Goal: Task Accomplishment & Management: Manage account settings

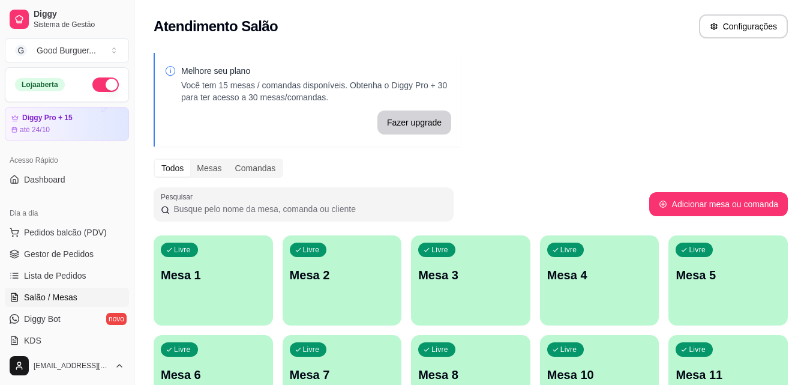
click at [232, 278] on p "Mesa 1" at bounding box center [213, 274] width 105 height 17
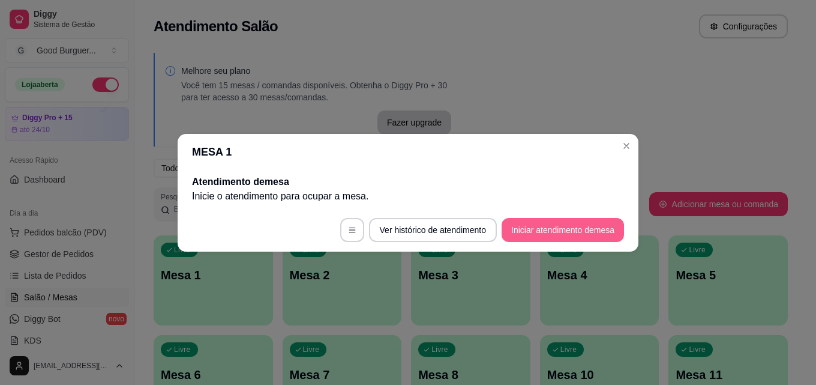
click at [586, 230] on button "Iniciar atendimento de mesa" at bounding box center [563, 230] width 122 height 24
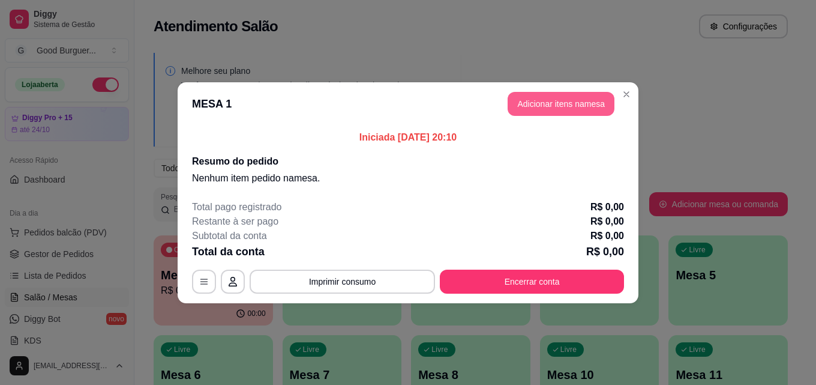
click at [554, 107] on button "Adicionar itens na mesa" at bounding box center [561, 104] width 107 height 24
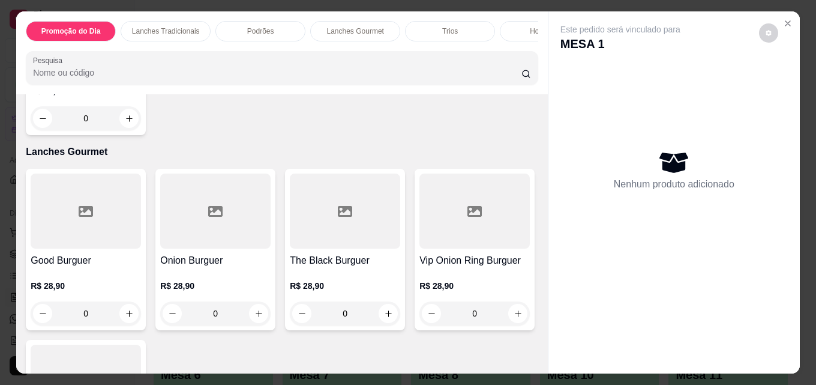
scroll to position [1200, 0]
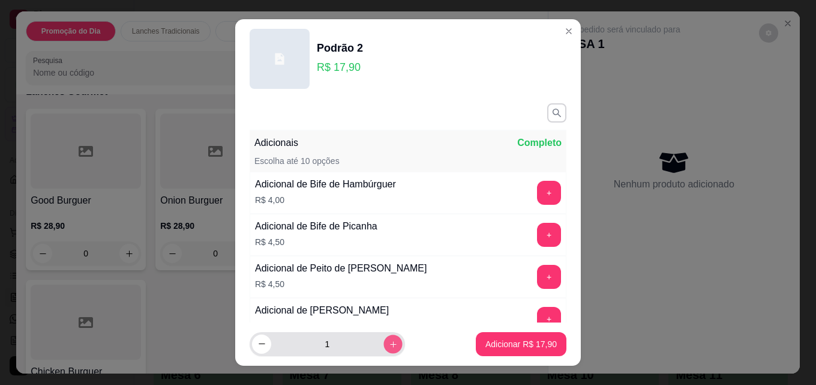
click at [383, 344] on button "increase-product-quantity" at bounding box center [392, 343] width 19 height 19
type input "3"
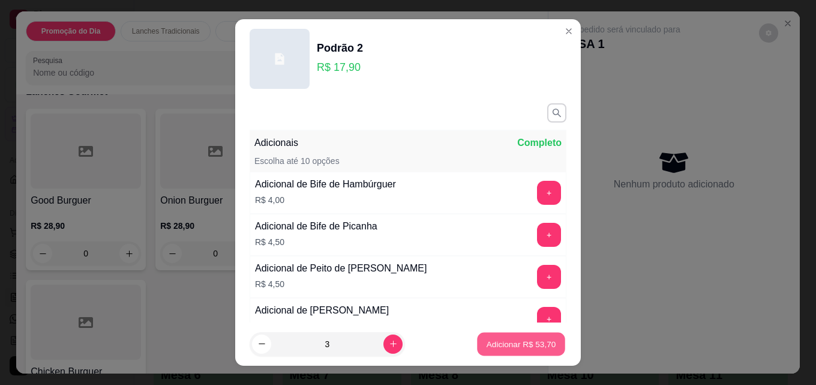
click at [501, 347] on p "Adicionar R$ 53,70" at bounding box center [522, 343] width 70 height 11
type input "3"
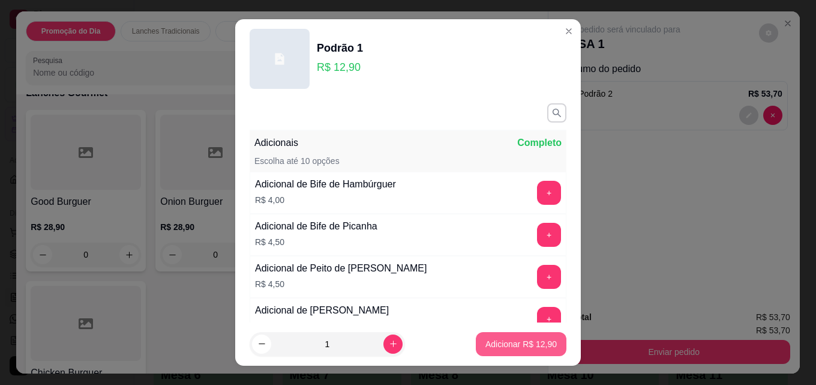
click at [496, 338] on p "Adicionar R$ 12,90" at bounding box center [520, 344] width 71 height 12
type input "1"
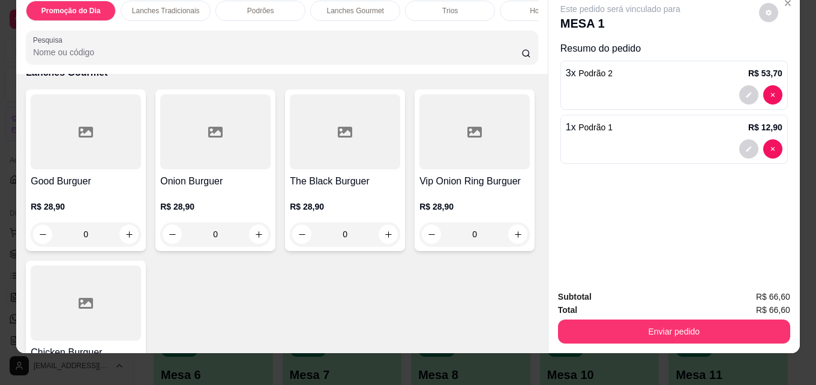
scroll to position [31, 0]
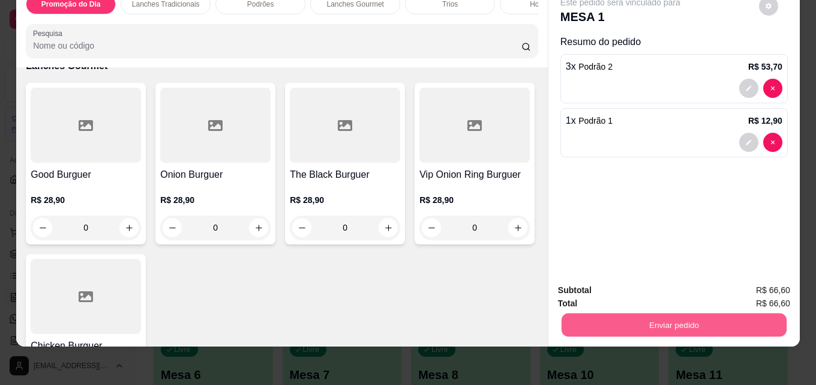
click at [667, 318] on button "Enviar pedido" at bounding box center [674, 324] width 225 height 23
click at [776, 287] on button "Enviar pedido" at bounding box center [759, 286] width 68 height 23
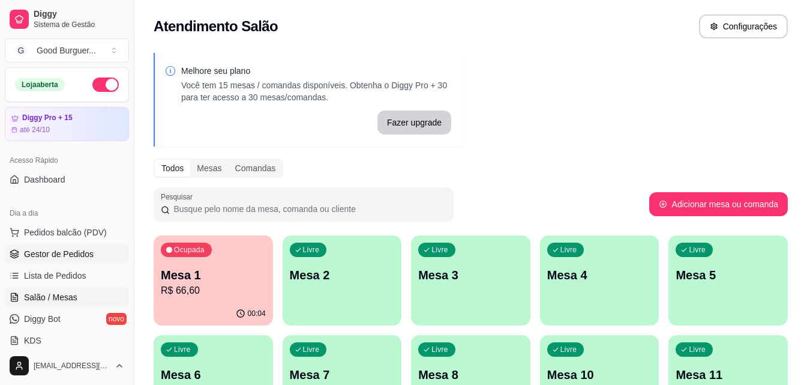
click at [82, 252] on span "Gestor de Pedidos" at bounding box center [59, 254] width 70 height 12
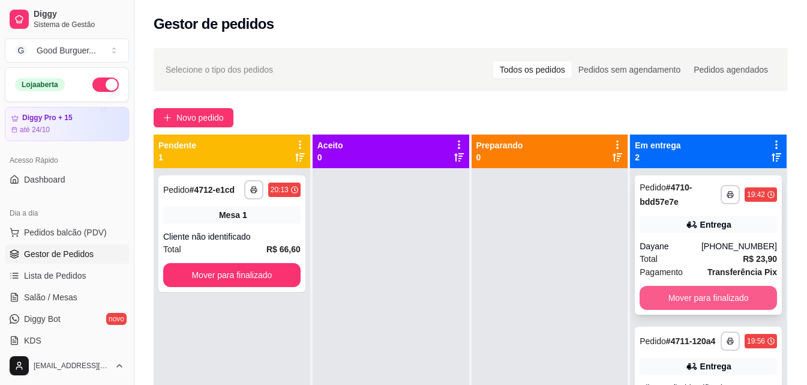
click at [708, 297] on button "Mover para finalizado" at bounding box center [708, 298] width 137 height 24
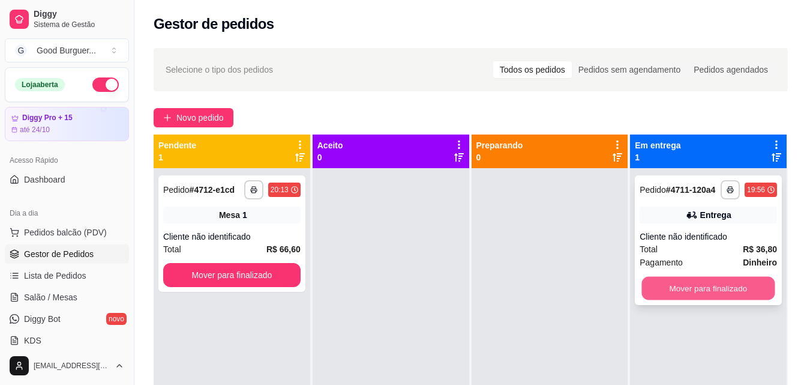
click at [708, 296] on button "Mover para finalizado" at bounding box center [708, 288] width 133 height 23
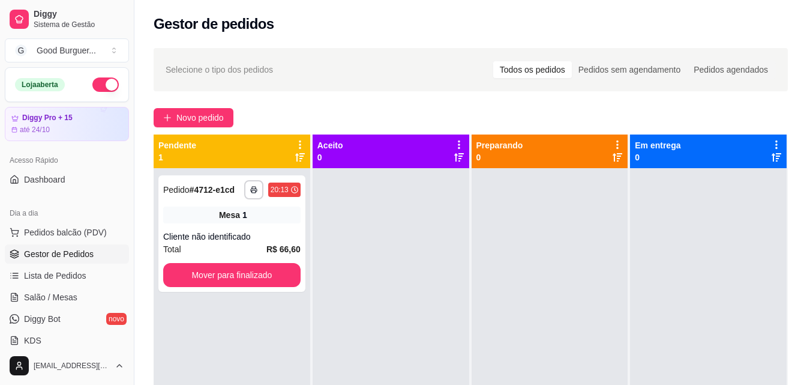
click at [431, 86] on div "Selecione o tipo dos pedidos Todos os pedidos Pedidos sem agendamento Pedidos a…" at bounding box center [471, 69] width 634 height 43
click at [47, 298] on span "Salão / Mesas" at bounding box center [50, 297] width 53 height 12
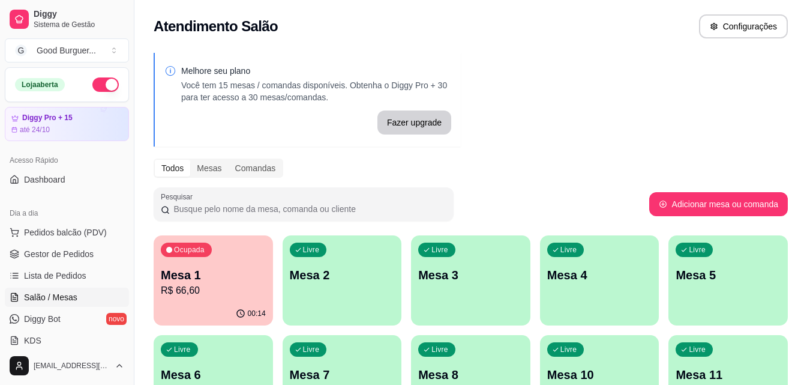
click at [211, 276] on p "Mesa 1" at bounding box center [213, 274] width 105 height 17
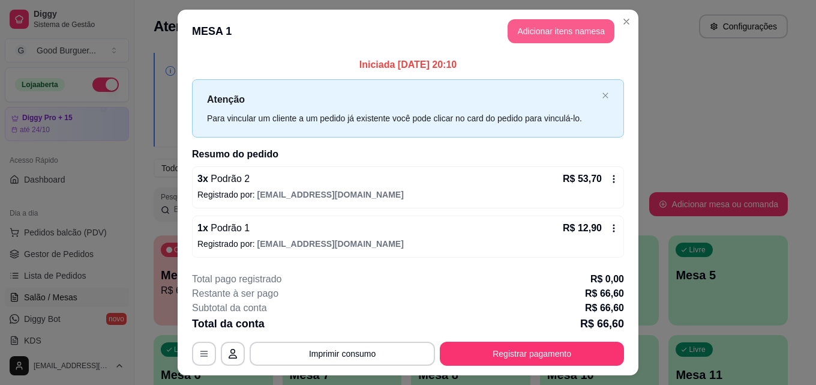
click at [555, 34] on button "Adicionar itens na mesa" at bounding box center [561, 31] width 107 height 24
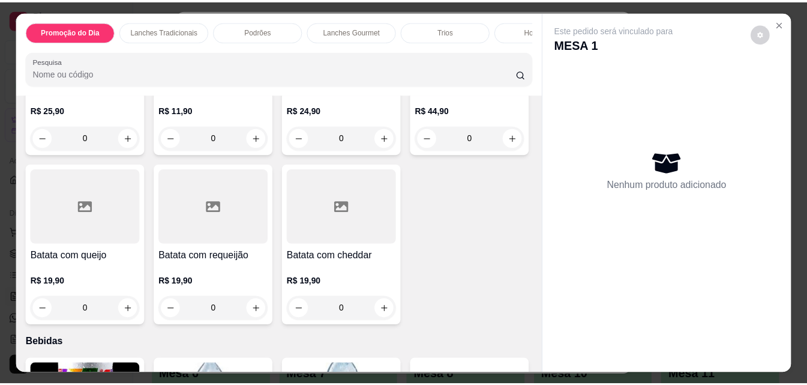
scroll to position [4099, 0]
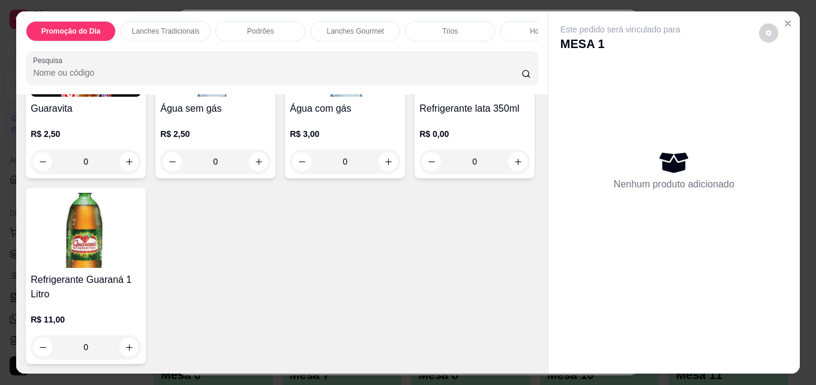
click at [141, 253] on img at bounding box center [86, 230] width 110 height 75
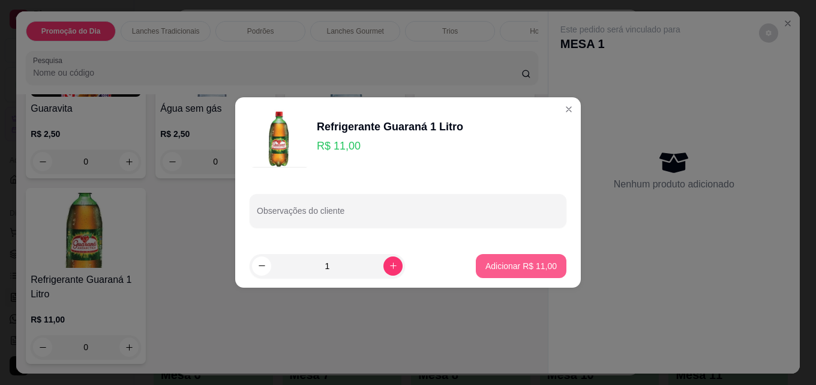
click at [508, 269] on p "Adicionar R$ 11,00" at bounding box center [520, 266] width 71 height 12
type input "1"
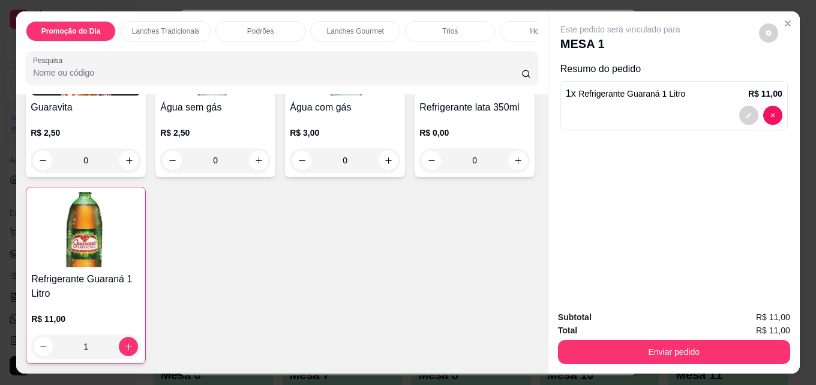
click at [656, 340] on button "Enviar pedido" at bounding box center [674, 352] width 232 height 24
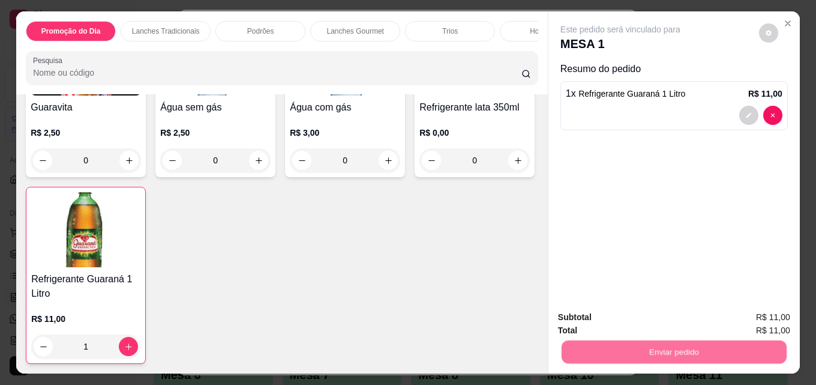
click at [643, 314] on button "Registrar cliente" at bounding box center [678, 317] width 79 height 23
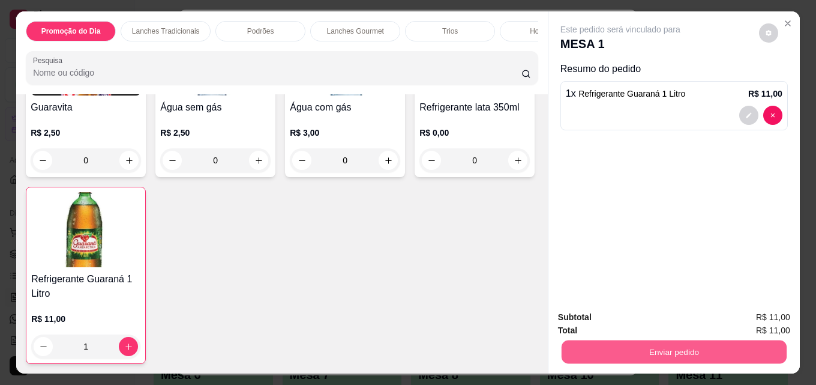
click at [703, 340] on button "Enviar pedido" at bounding box center [674, 351] width 225 height 23
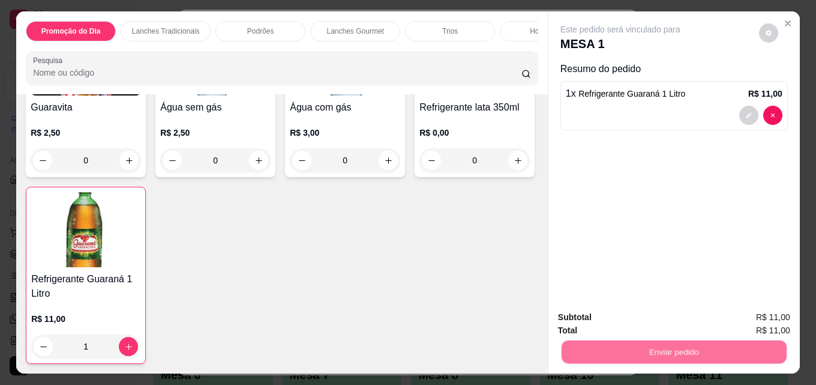
click at [758, 317] on button "Enviar pedido" at bounding box center [759, 317] width 68 height 23
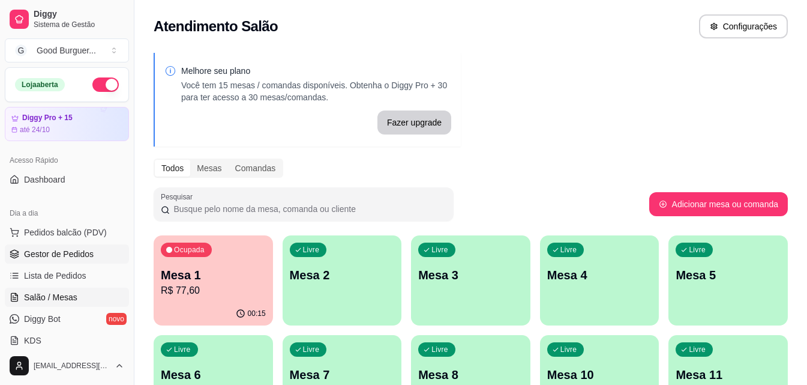
click at [76, 248] on span "Gestor de Pedidos" at bounding box center [59, 254] width 70 height 12
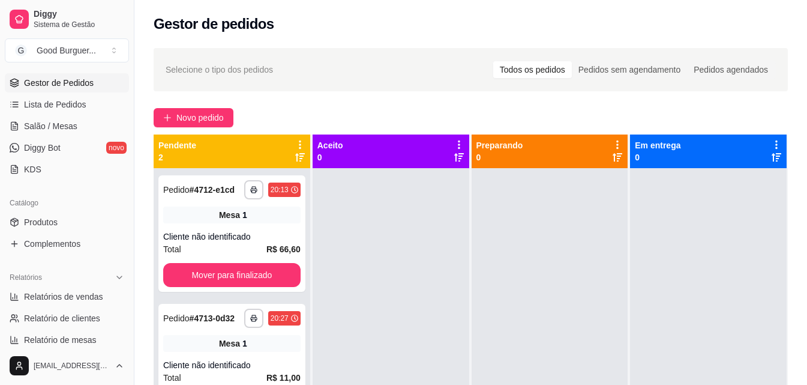
scroll to position [240, 0]
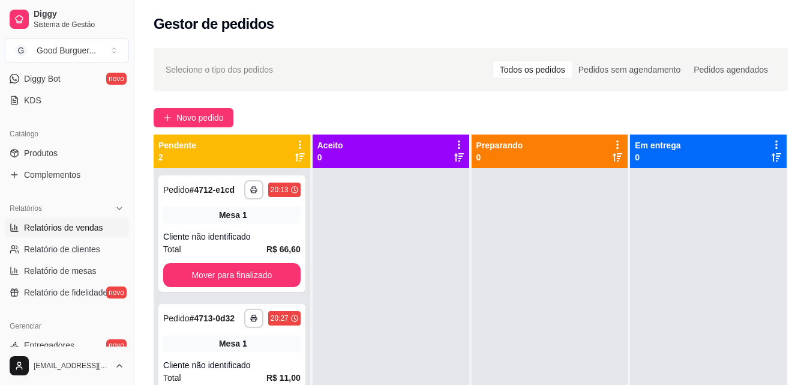
click at [74, 226] on span "Relatórios de vendas" at bounding box center [63, 227] width 79 height 12
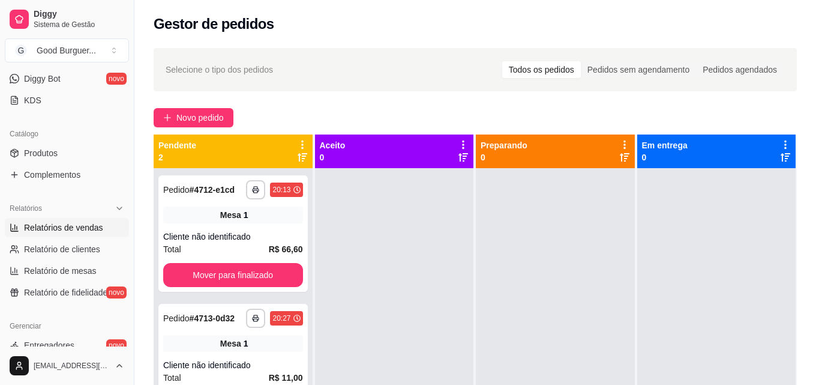
select select "ALL"
select select "0"
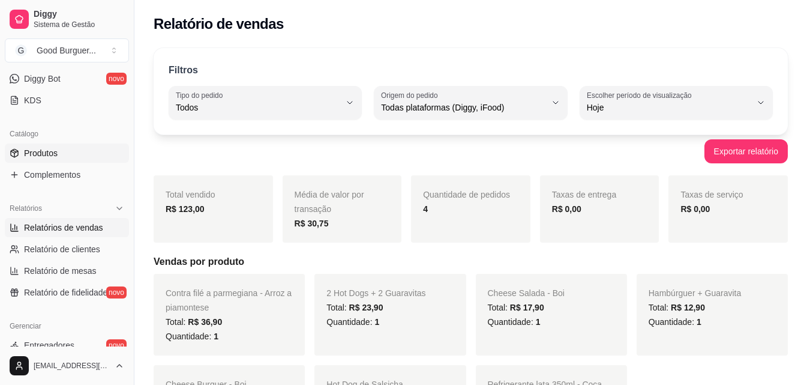
click at [68, 157] on link "Produtos" at bounding box center [67, 152] width 124 height 19
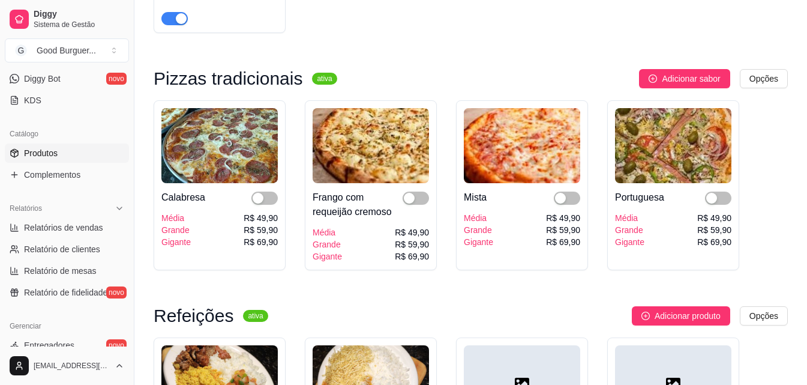
scroll to position [3240, 0]
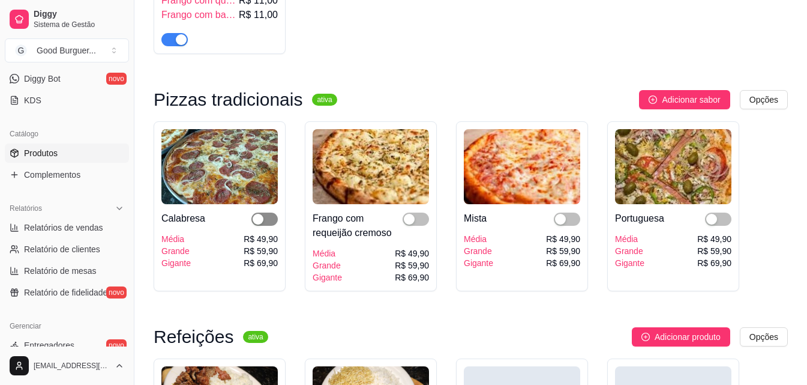
click at [263, 226] on button "button" at bounding box center [264, 218] width 26 height 13
click at [424, 226] on span "button" at bounding box center [416, 218] width 26 height 13
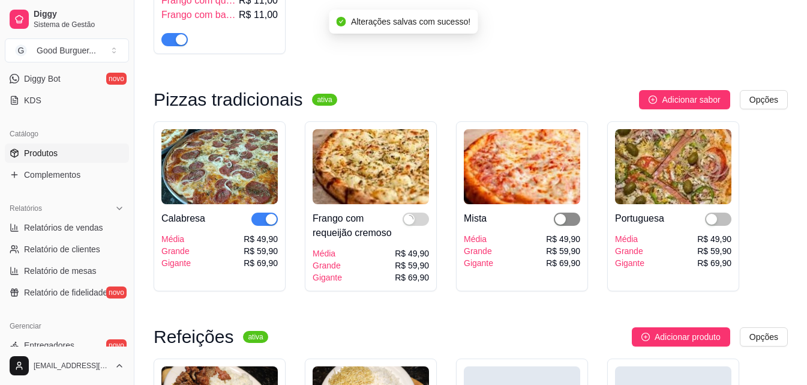
click at [568, 226] on span "button" at bounding box center [567, 218] width 26 height 13
click at [723, 226] on span "button" at bounding box center [718, 218] width 26 height 13
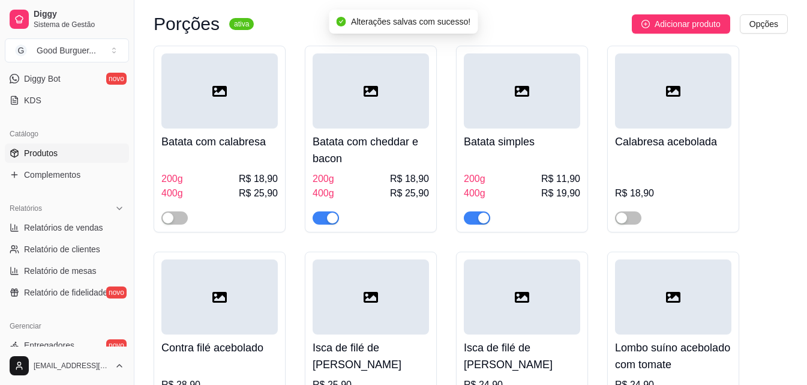
scroll to position [4021, 0]
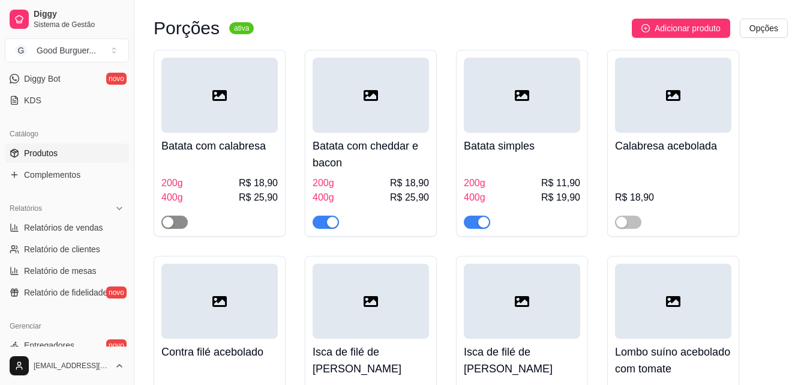
click at [181, 229] on span "button" at bounding box center [174, 221] width 26 height 13
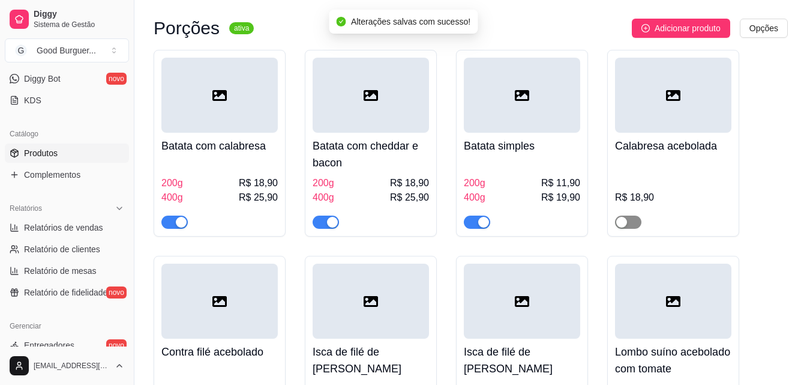
click at [633, 229] on span "button" at bounding box center [628, 221] width 26 height 13
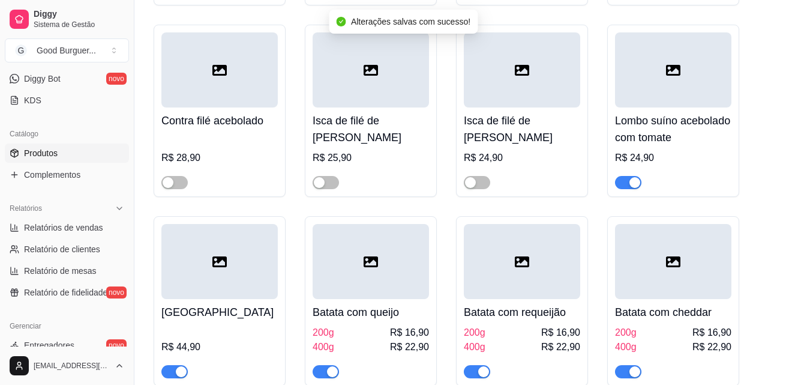
scroll to position [4261, 0]
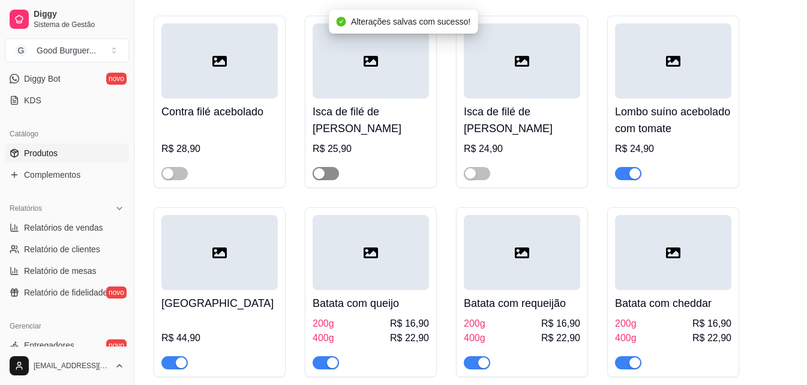
click at [334, 180] on span "button" at bounding box center [326, 173] width 26 height 13
click at [488, 180] on span "button" at bounding box center [477, 173] width 26 height 13
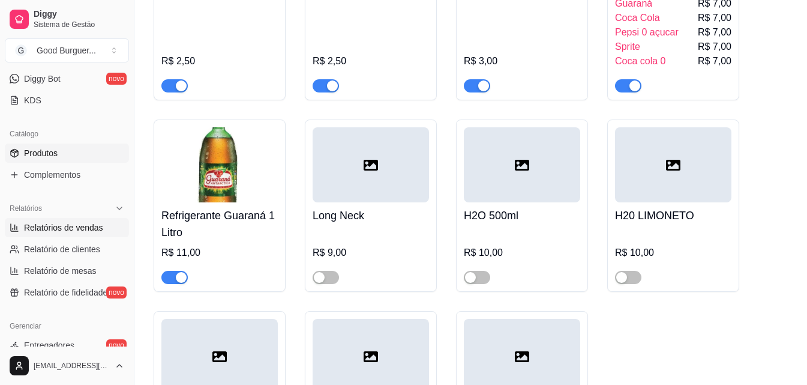
scroll to position [0, 0]
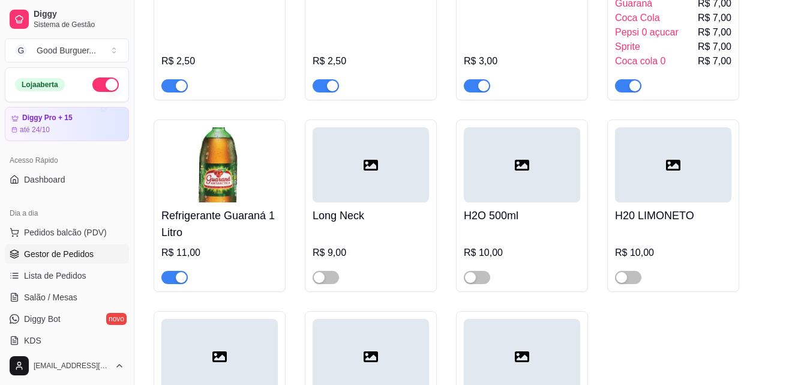
click at [64, 254] on span "Gestor de Pedidos" at bounding box center [59, 254] width 70 height 12
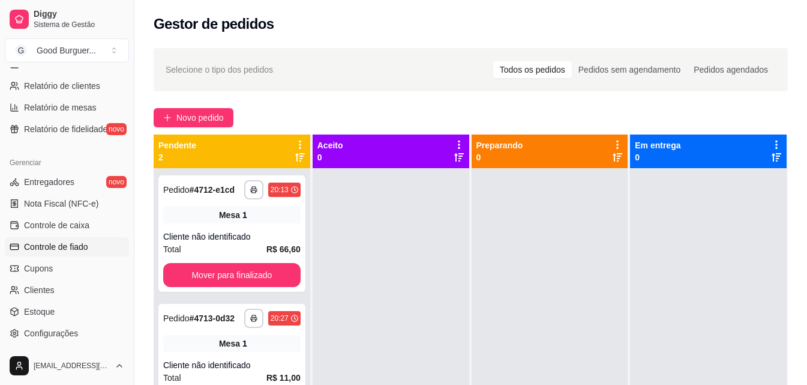
scroll to position [239, 0]
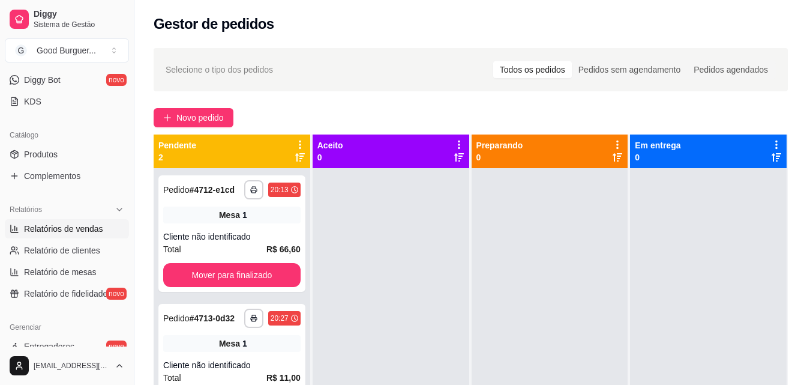
click at [67, 227] on span "Relatórios de vendas" at bounding box center [63, 229] width 79 height 12
select select "ALL"
select select "0"
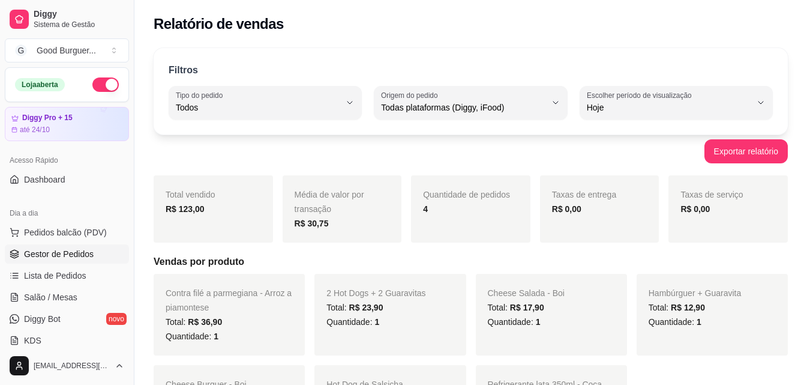
click at [59, 251] on span "Gestor de Pedidos" at bounding box center [59, 254] width 70 height 12
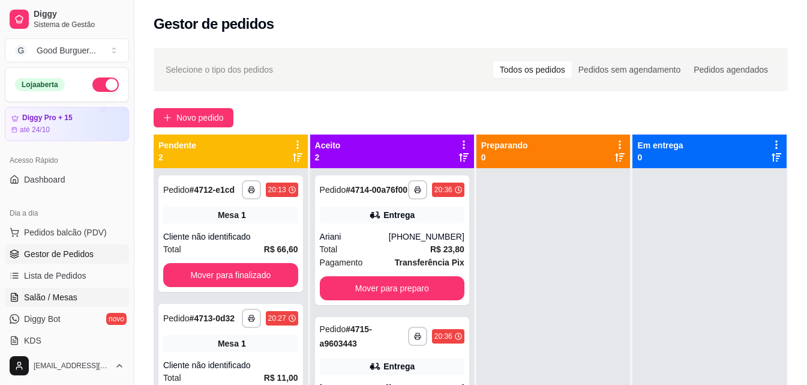
click at [56, 296] on span "Salão / Mesas" at bounding box center [50, 297] width 53 height 12
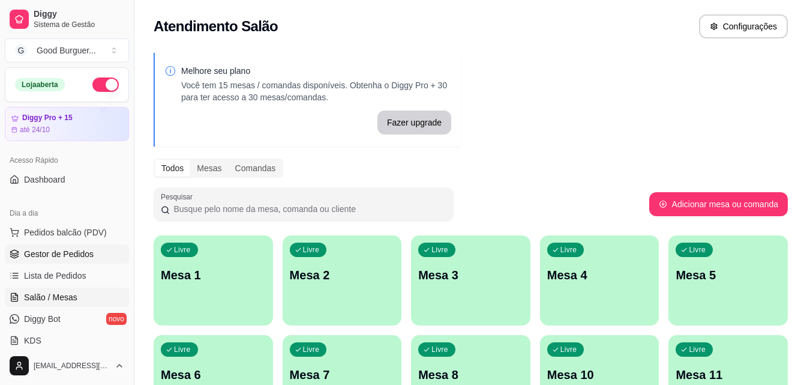
click at [55, 260] on link "Gestor de Pedidos" at bounding box center [67, 253] width 124 height 19
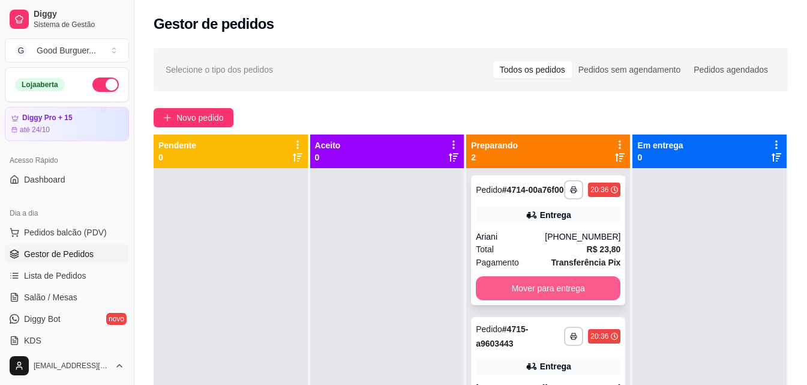
click at [557, 300] on button "Mover para entrega" at bounding box center [548, 288] width 145 height 24
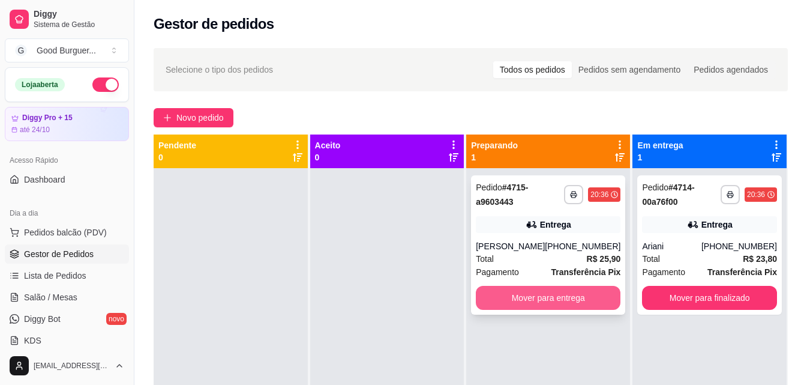
click at [583, 298] on button "Mover para entrega" at bounding box center [548, 298] width 145 height 24
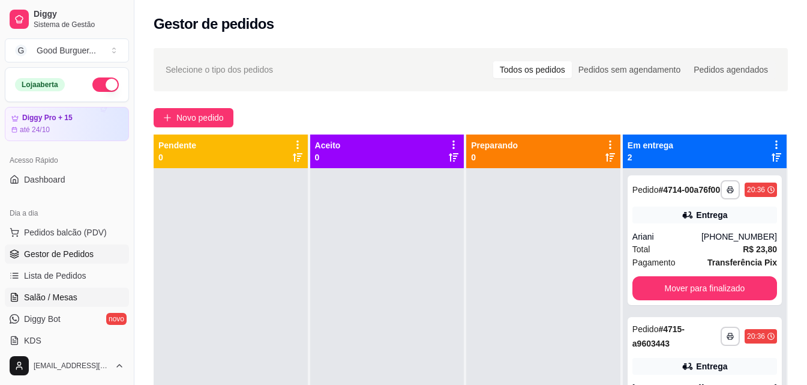
click at [79, 296] on link "Salão / Mesas" at bounding box center [67, 296] width 124 height 19
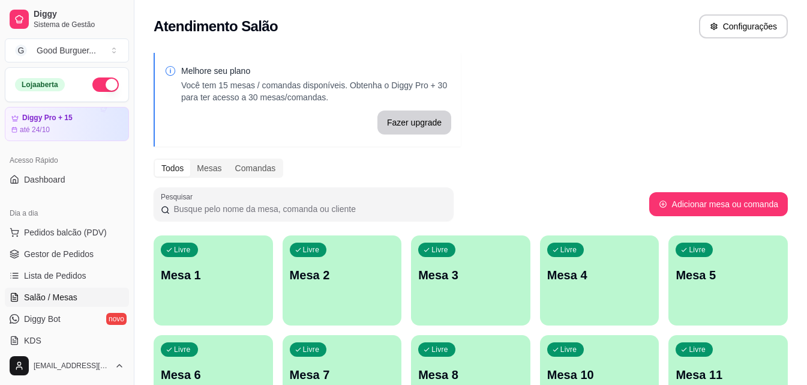
click at [199, 280] on p "Mesa 1" at bounding box center [213, 274] width 105 height 17
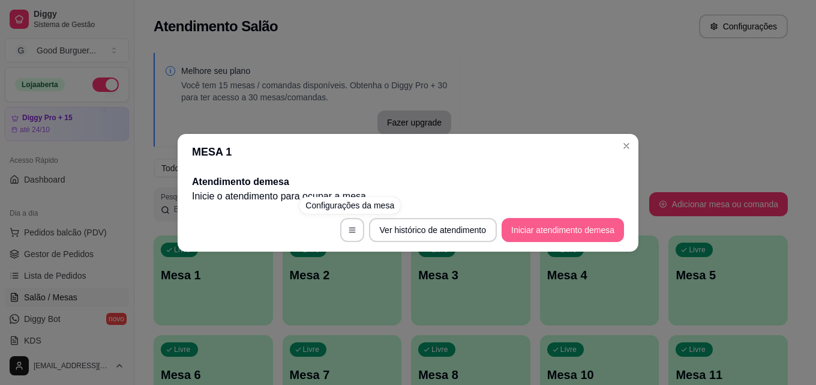
click at [577, 231] on button "Iniciar atendimento de mesa" at bounding box center [563, 230] width 122 height 24
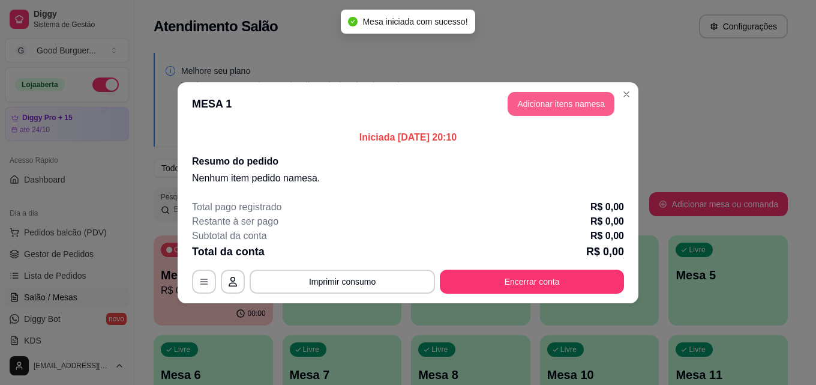
click at [560, 103] on button "Adicionar itens na mesa" at bounding box center [561, 104] width 107 height 24
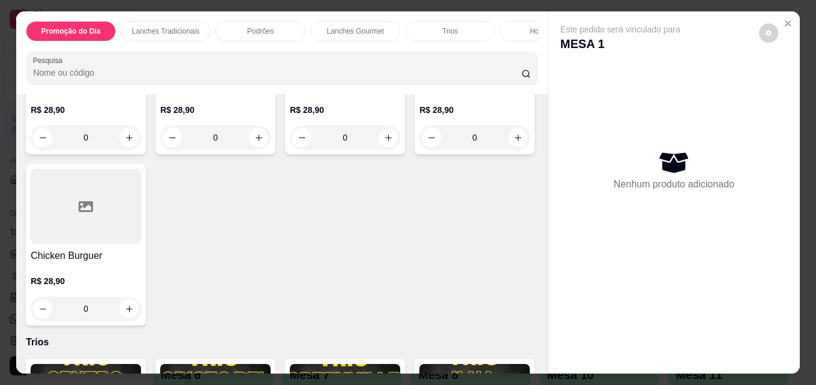
scroll to position [1320, 0]
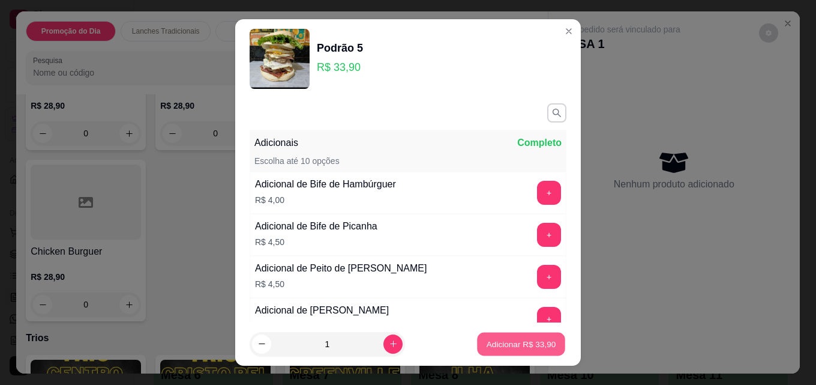
click at [488, 344] on p "Adicionar R$ 33,90" at bounding box center [522, 343] width 70 height 11
type input "1"
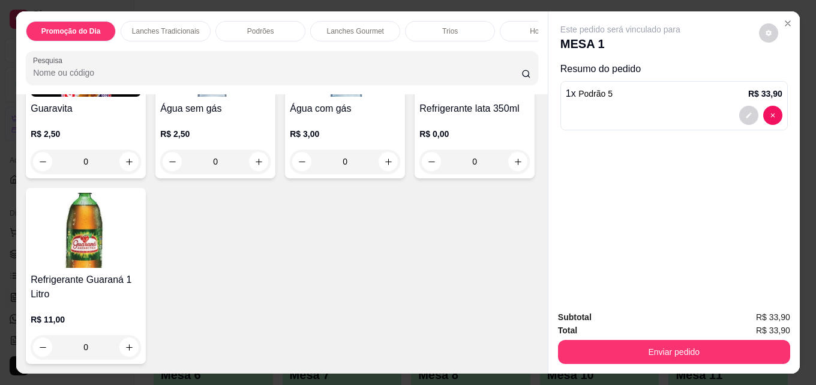
scroll to position [4180, 0]
click at [72, 97] on img at bounding box center [86, 59] width 110 height 75
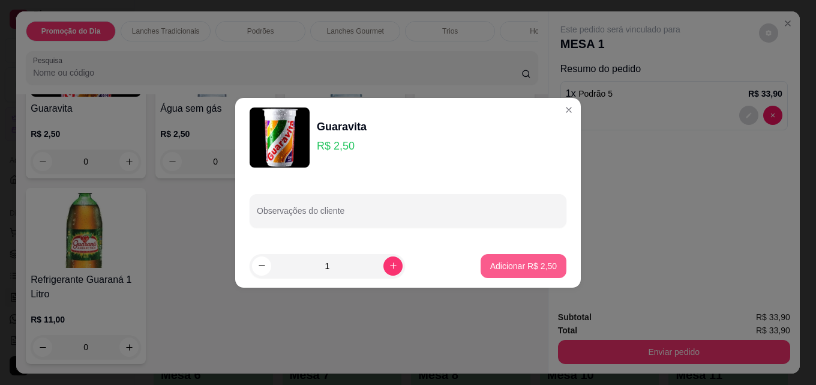
click at [508, 268] on p "Adicionar R$ 2,50" at bounding box center [523, 266] width 67 height 12
type input "1"
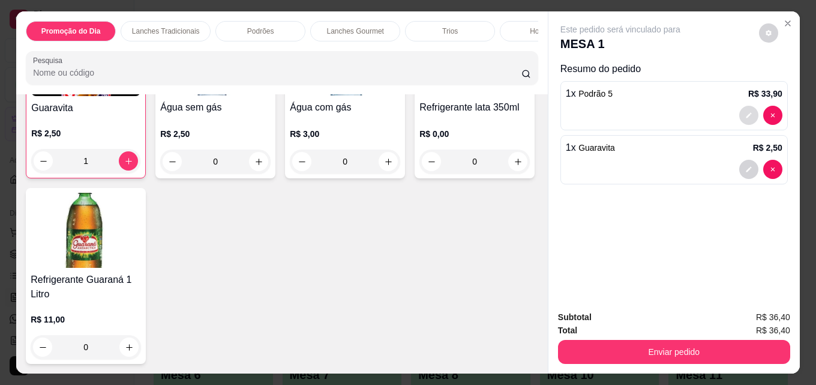
click at [749, 109] on button "decrease-product-quantity" at bounding box center [748, 115] width 19 height 19
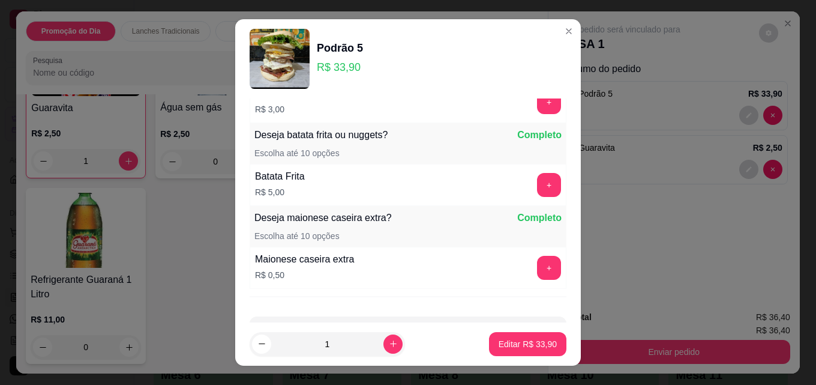
scroll to position [849, 0]
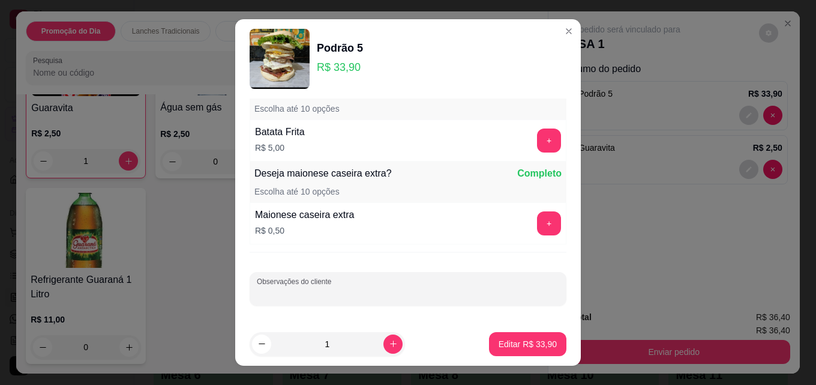
click at [392, 288] on input "Observações do cliente" at bounding box center [408, 293] width 302 height 12
type input "sem salada"
click at [507, 343] on p "Editar R$ 33,90" at bounding box center [528, 344] width 58 height 12
type input "0"
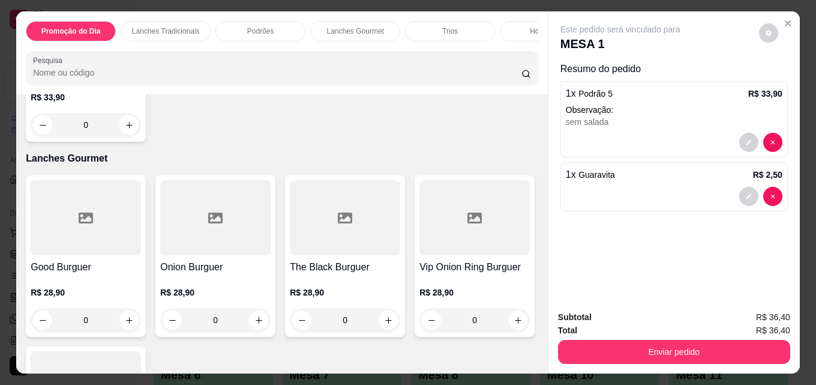
scroll to position [1119, 0]
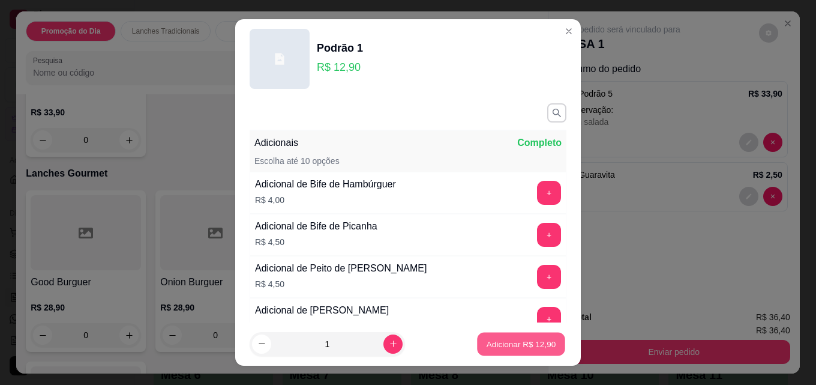
click at [503, 344] on p "Adicionar R$ 12,90" at bounding box center [522, 343] width 70 height 11
type input "1"
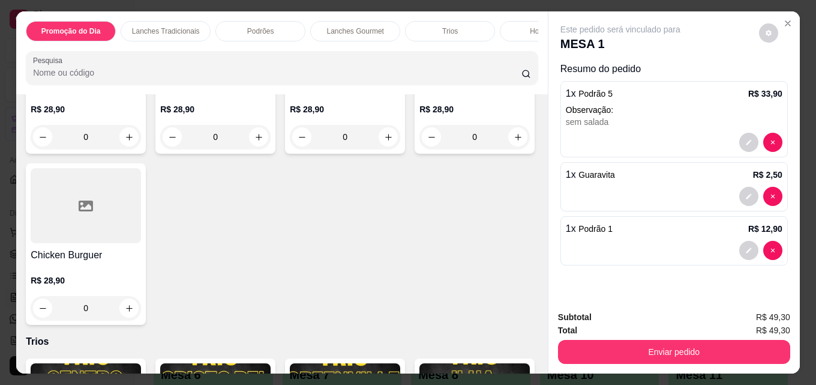
scroll to position [1359, 0]
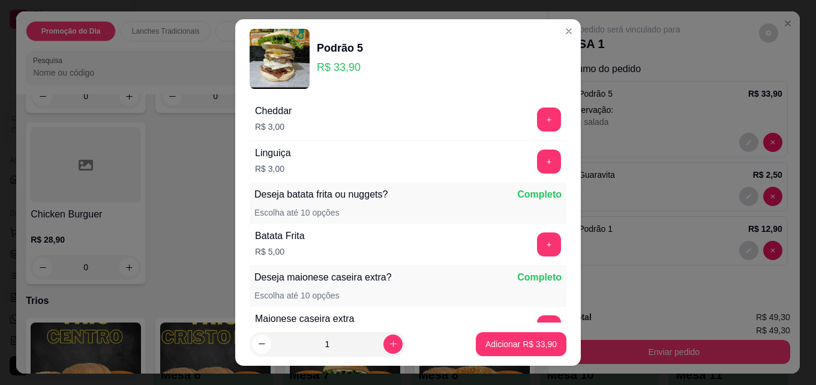
scroll to position [849, 0]
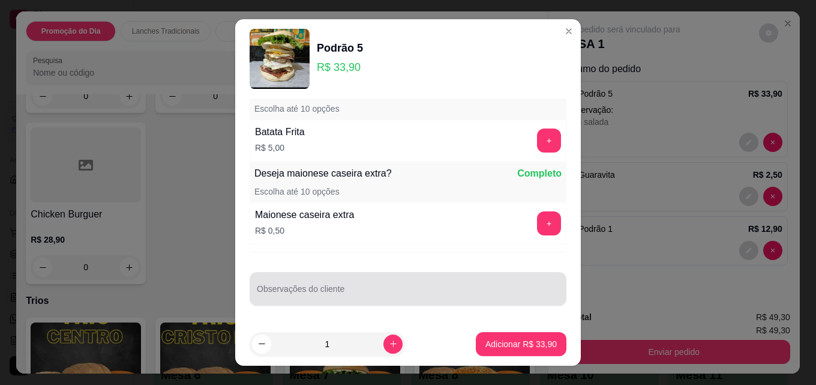
click at [323, 297] on input "Observações do cliente" at bounding box center [408, 293] width 302 height 12
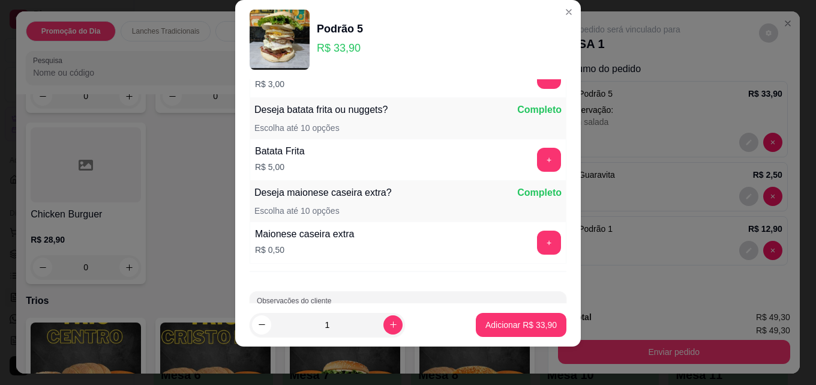
scroll to position [789, 0]
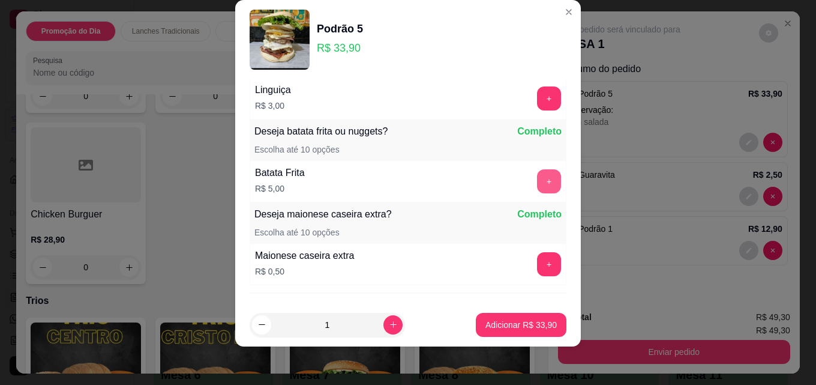
type input "sem bacon, sem milho e sem ovo"
click at [537, 176] on button "+" at bounding box center [549, 181] width 24 height 24
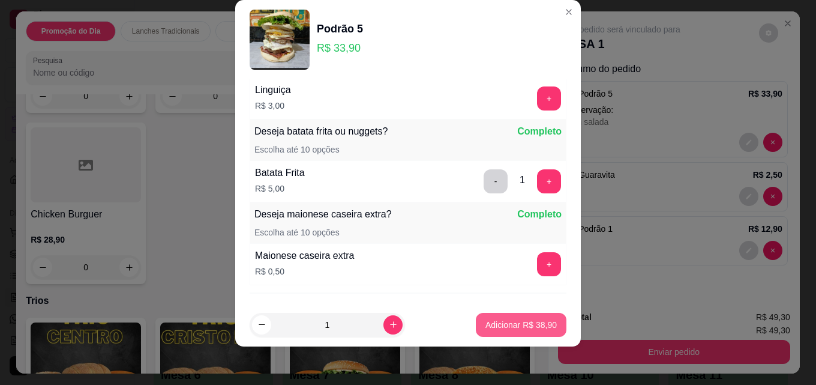
click at [510, 325] on p "Adicionar R$ 38,90" at bounding box center [520, 325] width 71 height 12
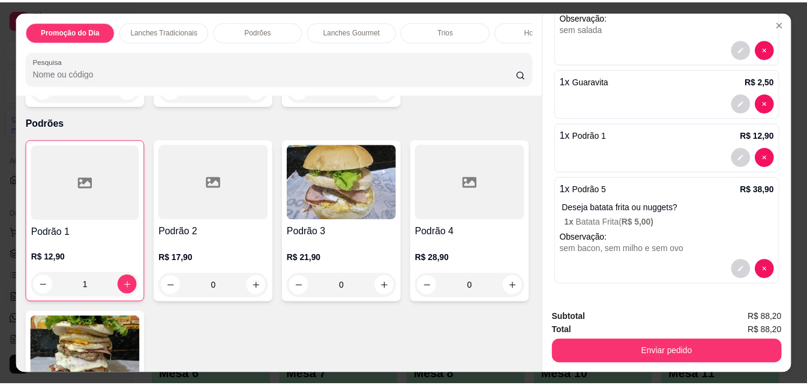
scroll to position [660, 0]
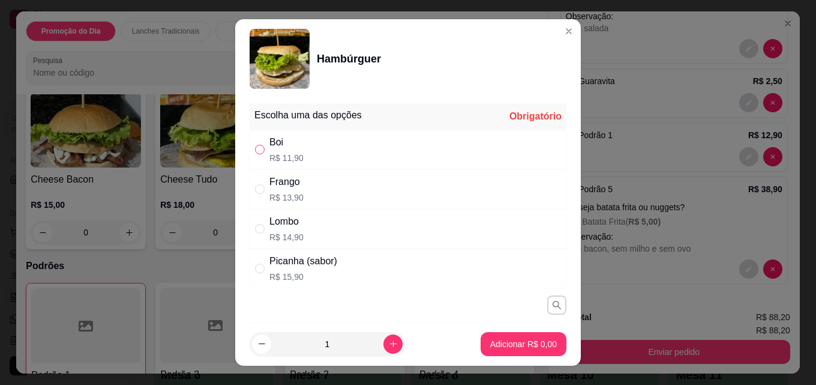
click at [255, 148] on input "" at bounding box center [260, 150] width 10 height 10
radio input "true"
click at [501, 337] on button "Adicionar R$ 11,90" at bounding box center [521, 344] width 91 height 24
type input "1"
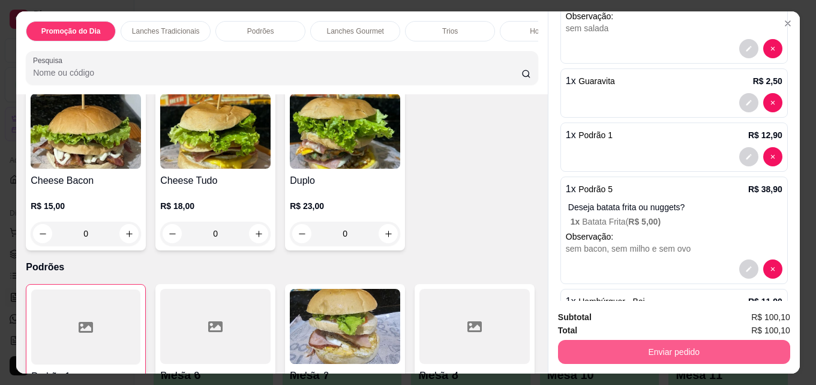
click at [640, 350] on button "Enviar pedido" at bounding box center [674, 352] width 232 height 24
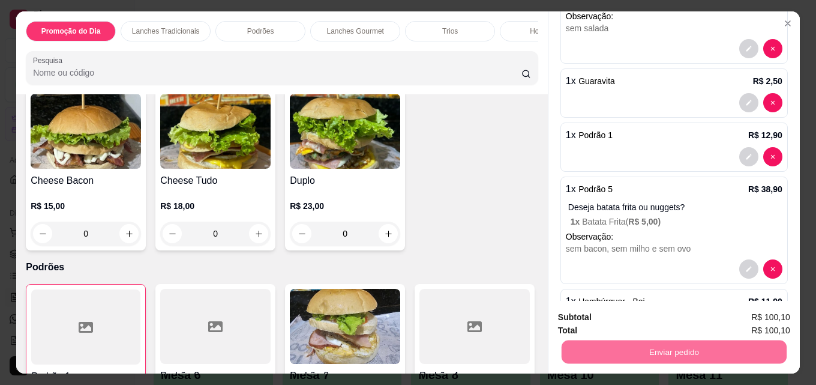
click at [778, 313] on button "Enviar pedido" at bounding box center [759, 317] width 66 height 22
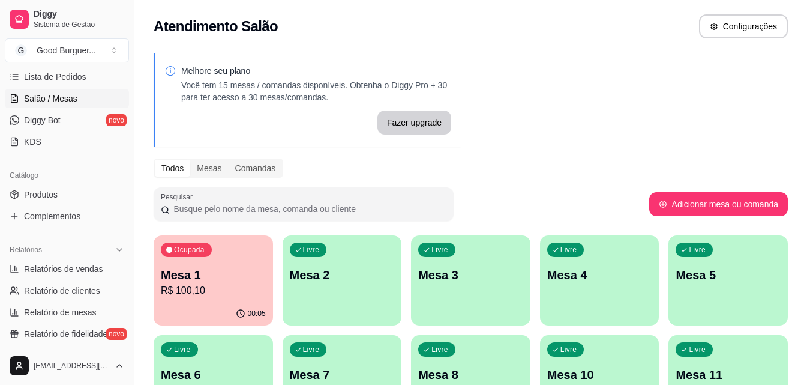
scroll to position [240, 0]
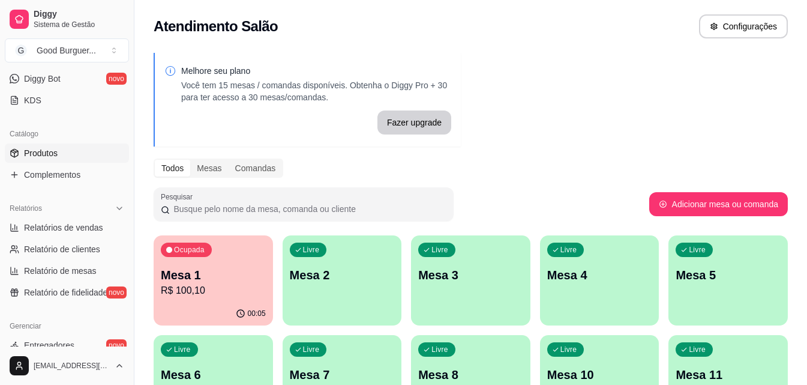
click at [76, 152] on link "Produtos" at bounding box center [67, 152] width 124 height 19
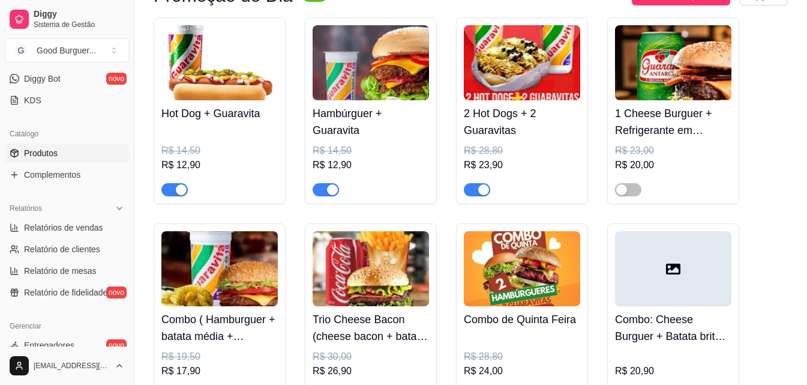
scroll to position [480, 0]
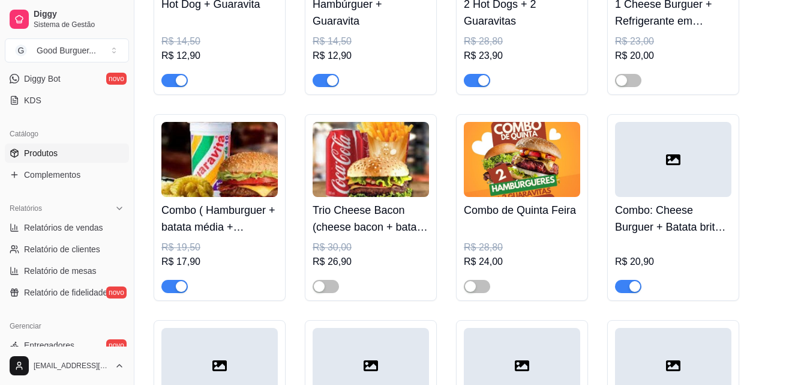
click at [164, 286] on span "button" at bounding box center [174, 286] width 26 height 13
click at [623, 288] on span "button" at bounding box center [628, 286] width 26 height 13
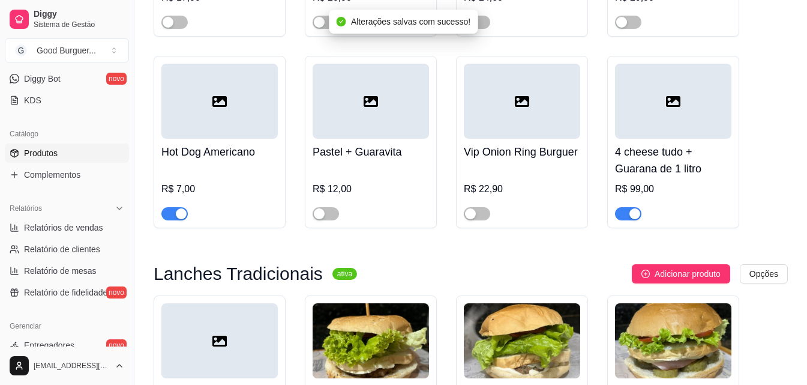
scroll to position [780, 0]
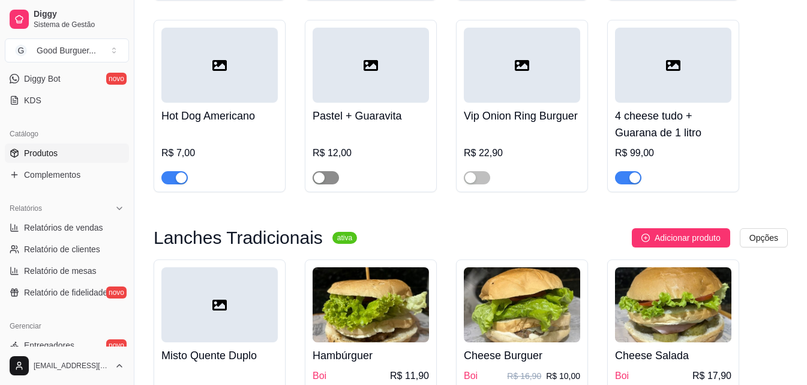
click at [335, 183] on span "button" at bounding box center [326, 177] width 26 height 13
click at [487, 184] on span "button" at bounding box center [477, 177] width 26 height 13
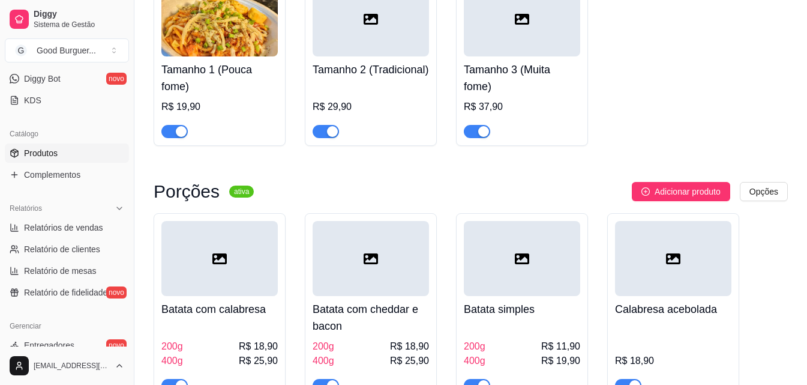
scroll to position [4021, 0]
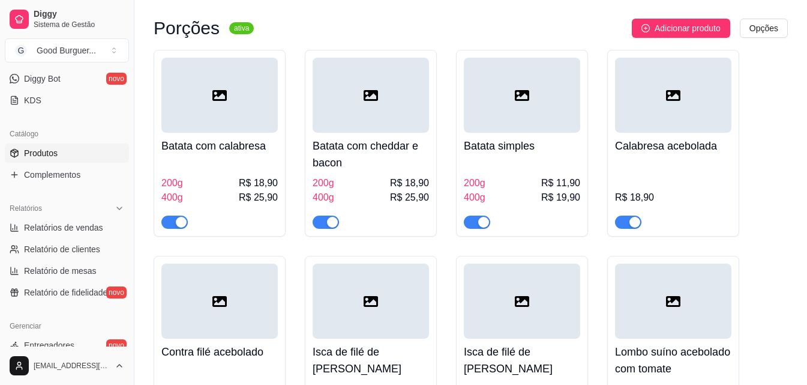
click at [170, 229] on span "button" at bounding box center [174, 221] width 26 height 13
click at [318, 229] on span "button" at bounding box center [326, 221] width 26 height 13
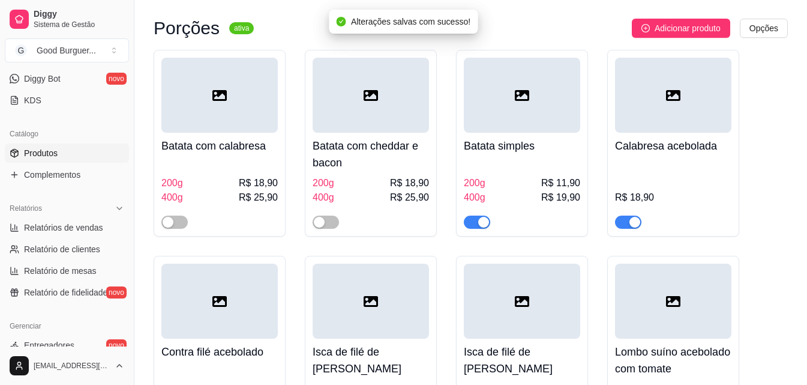
click at [472, 229] on span "button" at bounding box center [477, 221] width 26 height 13
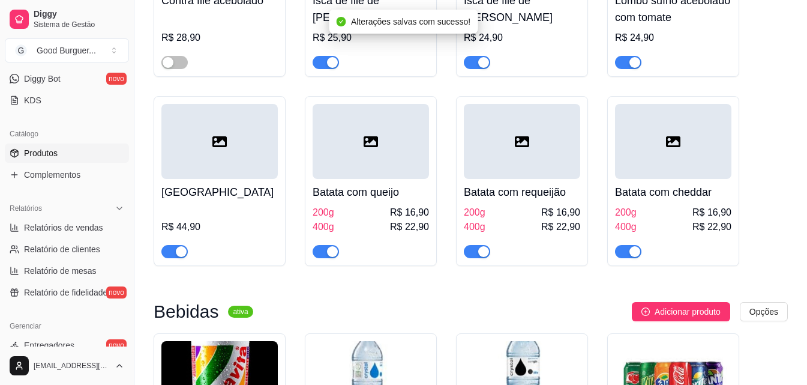
scroll to position [4381, 0]
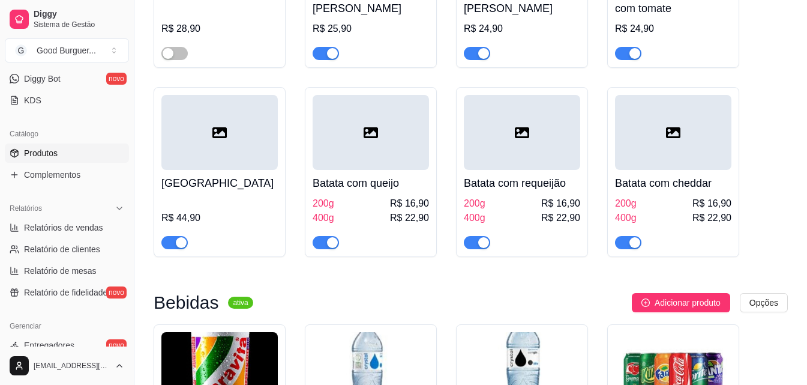
click at [170, 249] on span "button" at bounding box center [174, 242] width 26 height 13
click at [324, 249] on span "button" at bounding box center [326, 242] width 26 height 13
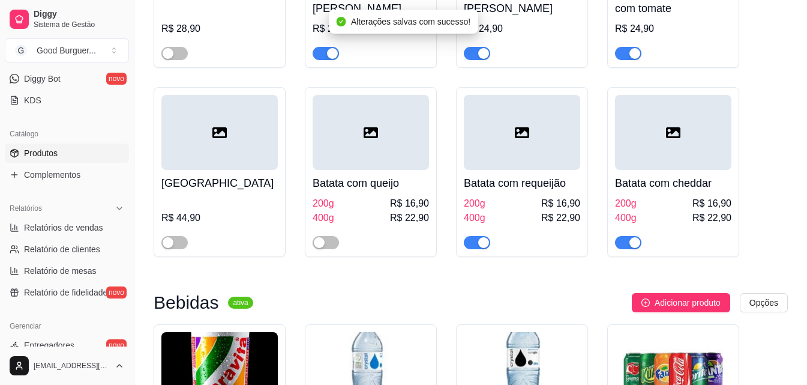
click at [467, 249] on span "button" at bounding box center [477, 242] width 26 height 13
click at [624, 249] on span "button" at bounding box center [628, 242] width 26 height 13
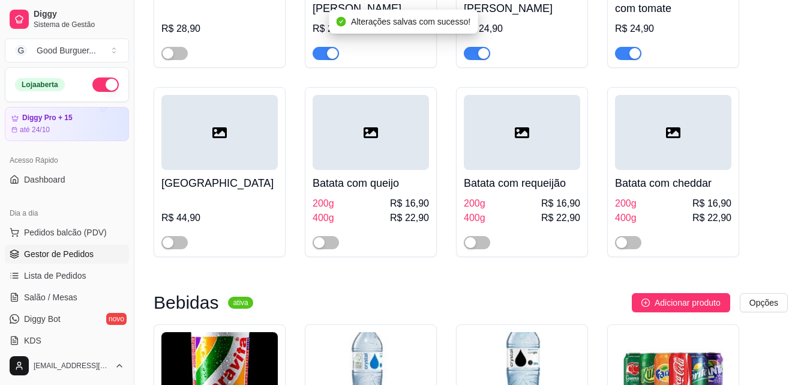
click at [68, 252] on span "Gestor de Pedidos" at bounding box center [59, 254] width 70 height 12
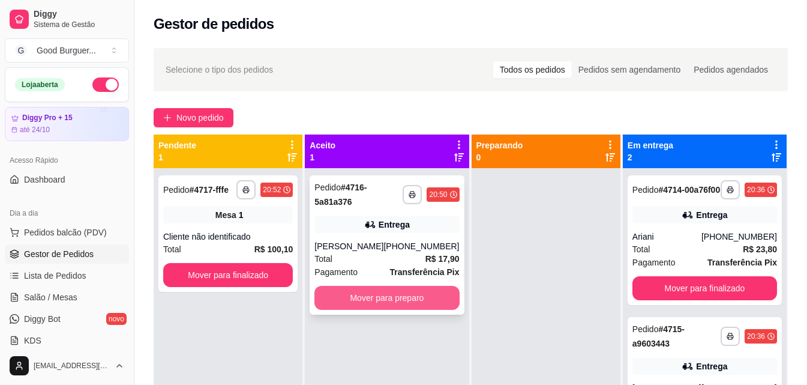
click at [377, 299] on button "Mover para preparo" at bounding box center [386, 298] width 145 height 24
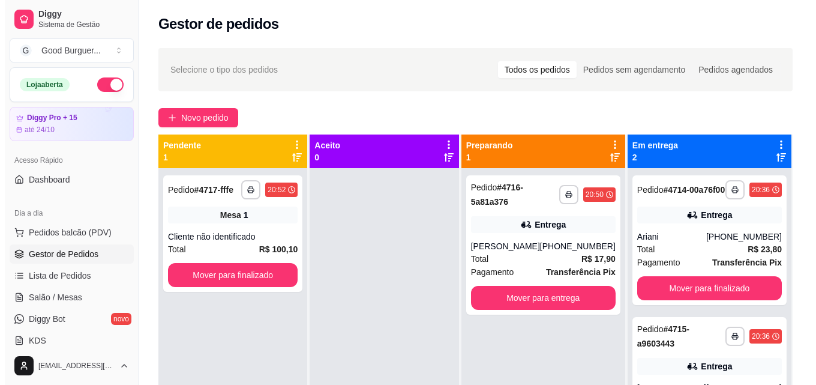
scroll to position [60, 0]
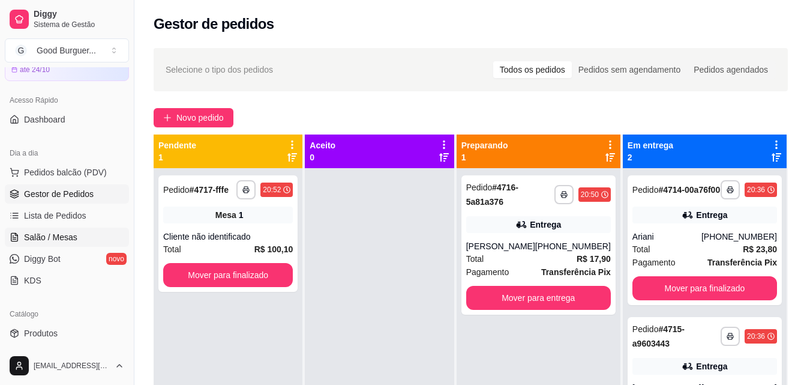
click at [77, 236] on link "Salão / Mesas" at bounding box center [67, 236] width 124 height 19
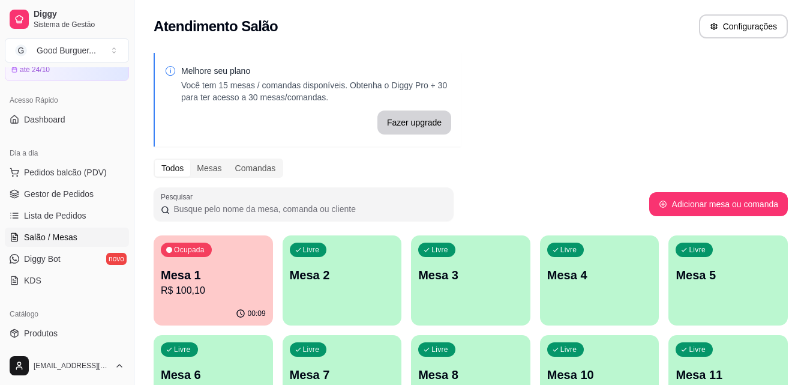
click at [214, 274] on p "Mesa 1" at bounding box center [213, 274] width 105 height 17
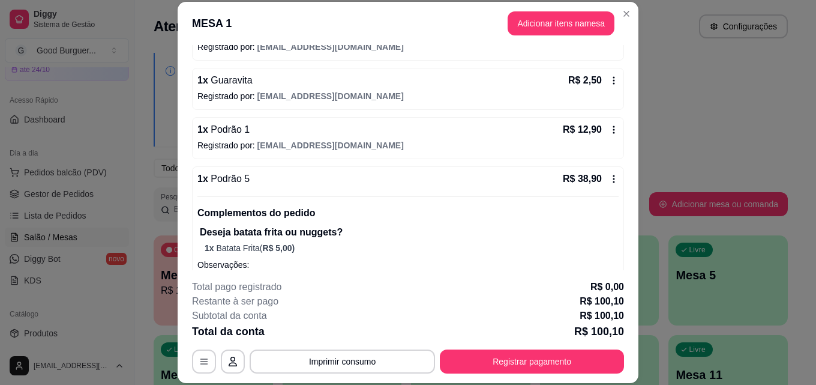
scroll to position [180, 0]
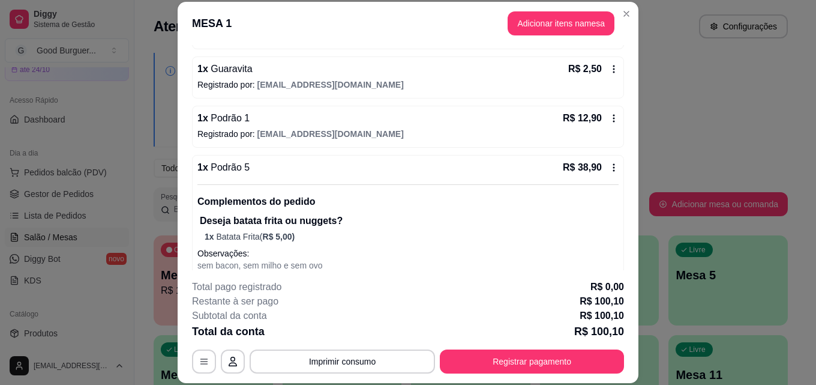
click at [609, 119] on icon at bounding box center [614, 118] width 10 height 10
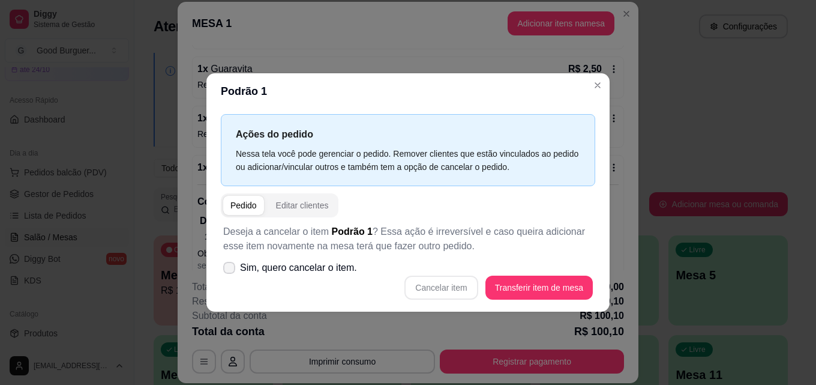
click at [233, 270] on icon at bounding box center [229, 267] width 10 height 7
click at [230, 270] on input "Sim, quero cancelar o item." at bounding box center [227, 273] width 8 height 8
checkbox input "true"
click at [454, 284] on button "Cancelar item" at bounding box center [440, 287] width 73 height 24
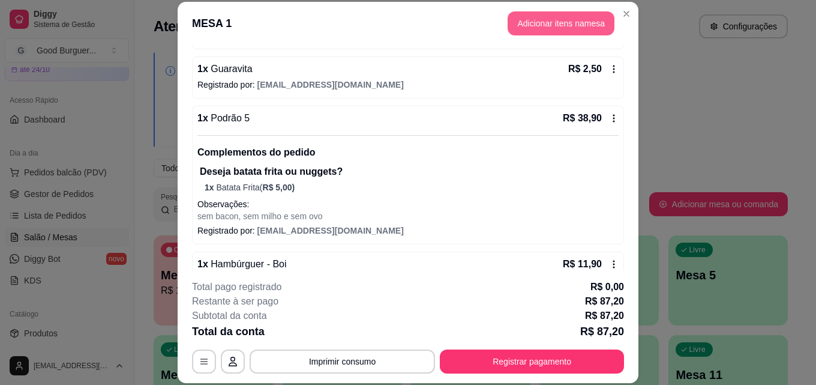
click at [584, 28] on button "Adicionar itens na mesa" at bounding box center [561, 23] width 107 height 24
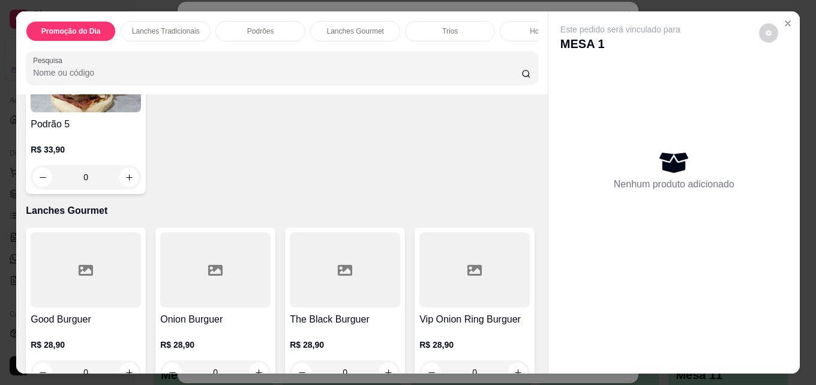
scroll to position [1140, 0]
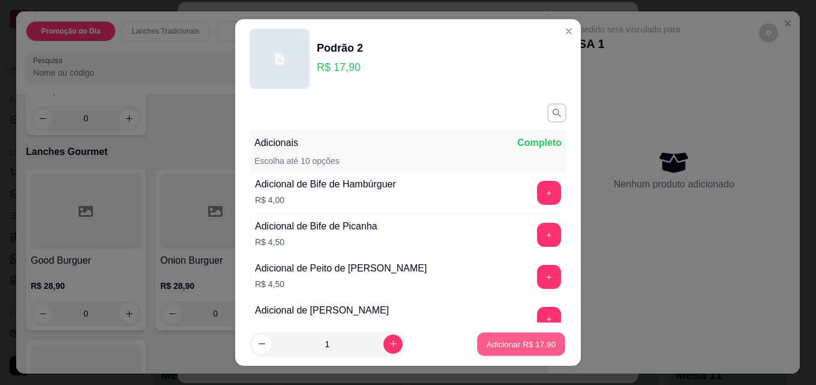
click at [503, 344] on p "Adicionar R$ 17,90" at bounding box center [522, 343] width 70 height 11
type input "1"
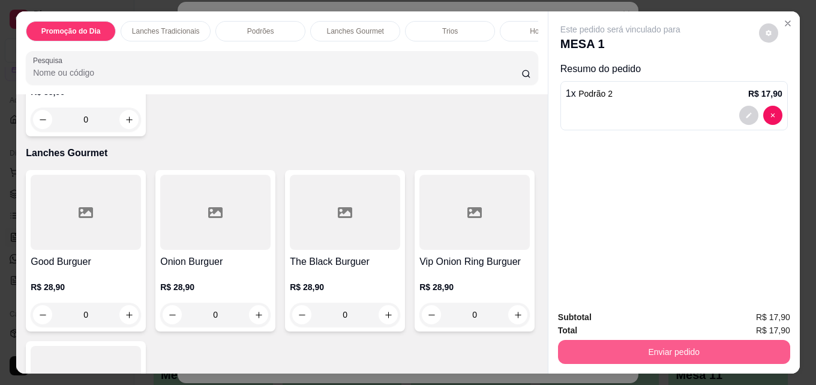
click at [666, 352] on button "Enviar pedido" at bounding box center [674, 352] width 232 height 24
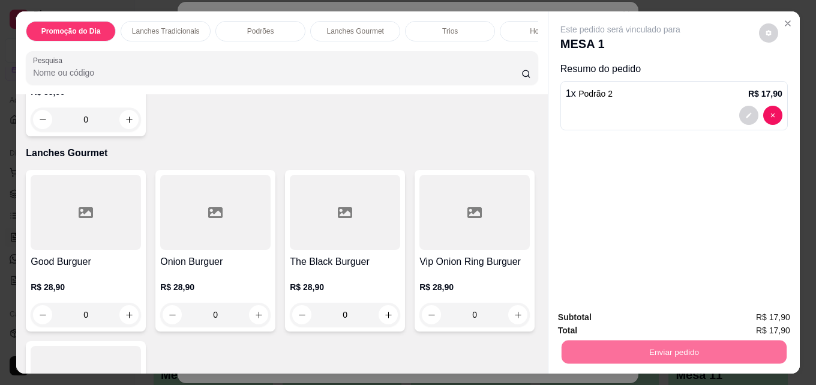
click at [766, 317] on button "Enviar pedido" at bounding box center [759, 317] width 66 height 22
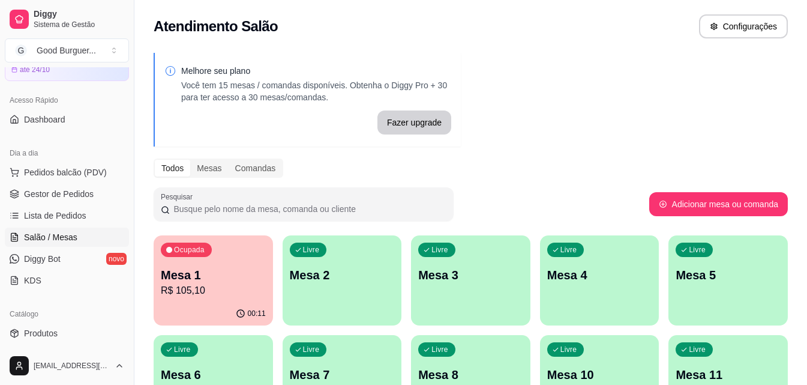
click at [210, 267] on p "Mesa 1" at bounding box center [213, 274] width 105 height 17
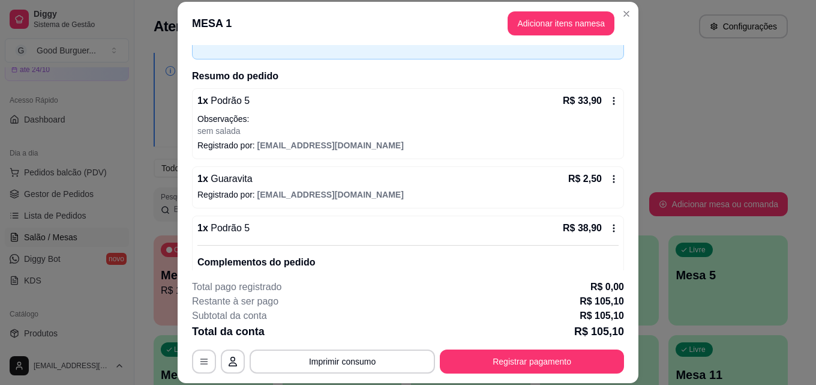
scroll to position [0, 0]
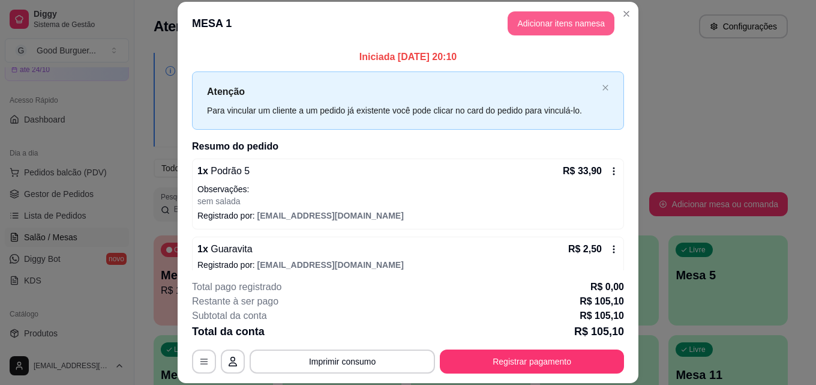
click at [575, 22] on button "Adicionar itens na mesa" at bounding box center [561, 23] width 107 height 24
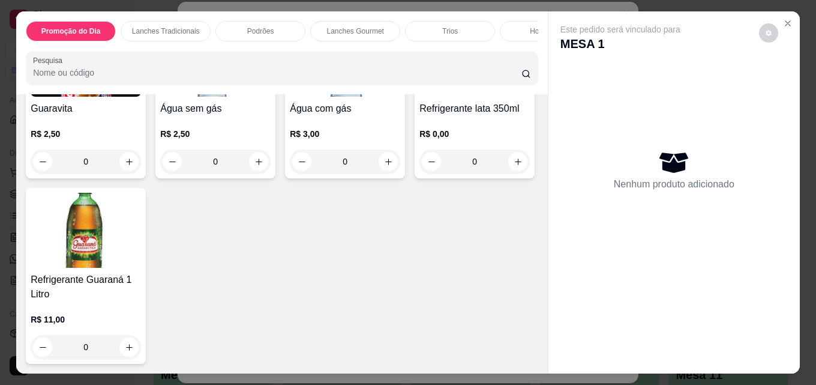
scroll to position [3781, 0]
click at [126, 164] on icon "increase-product-quantity" at bounding box center [129, 161] width 6 height 6
type input "1"
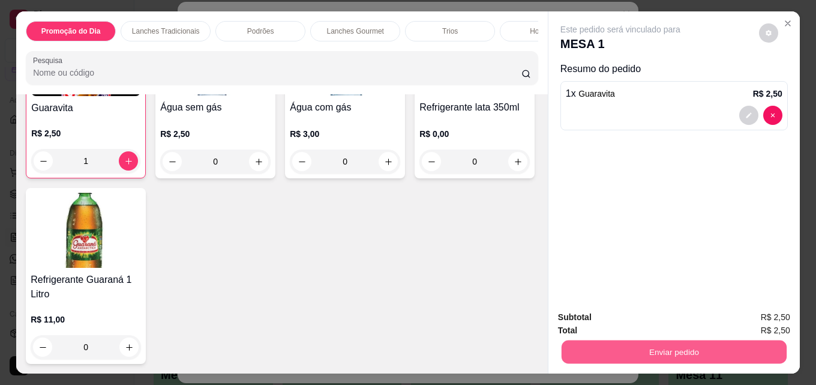
click at [671, 345] on button "Enviar pedido" at bounding box center [674, 351] width 225 height 23
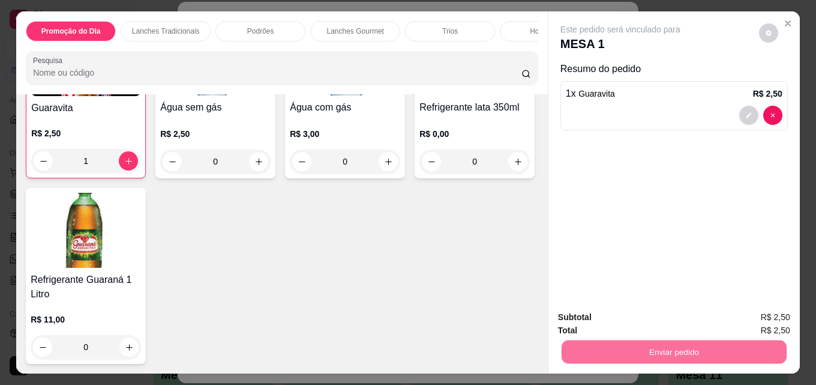
click at [783, 320] on button "Enviar pedido" at bounding box center [759, 317] width 68 height 23
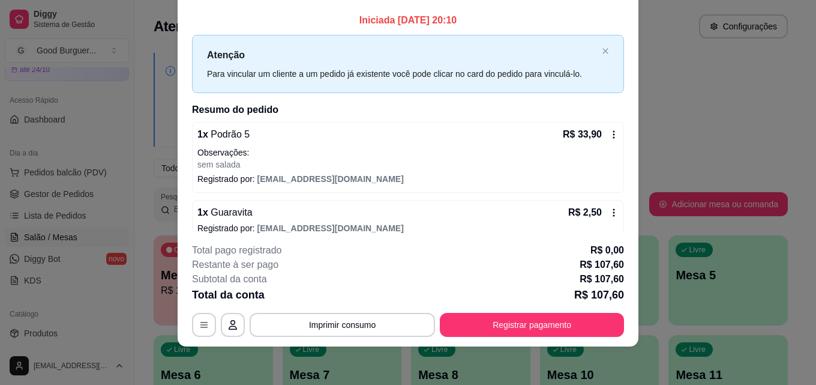
scroll to position [0, 0]
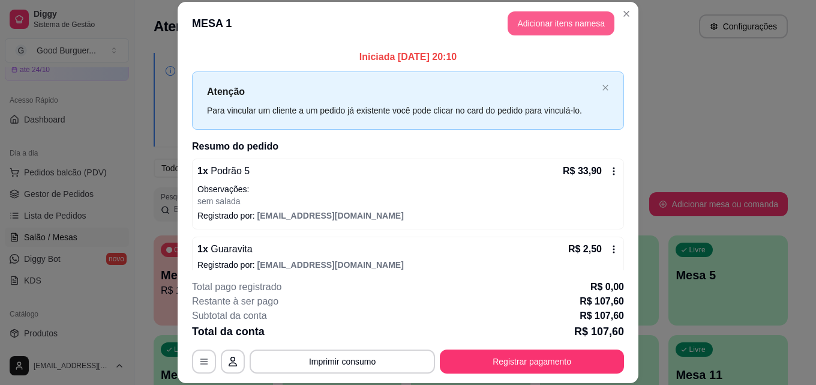
click at [566, 26] on button "Adicionar itens na mesa" at bounding box center [561, 23] width 107 height 24
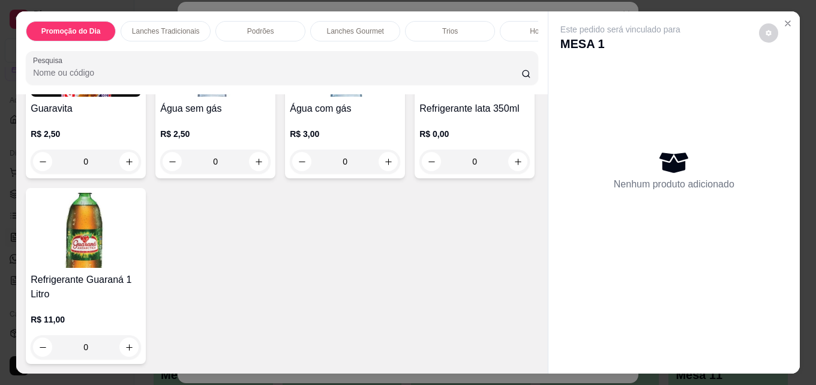
scroll to position [3799, 0]
click at [126, 97] on img at bounding box center [86, 59] width 110 height 75
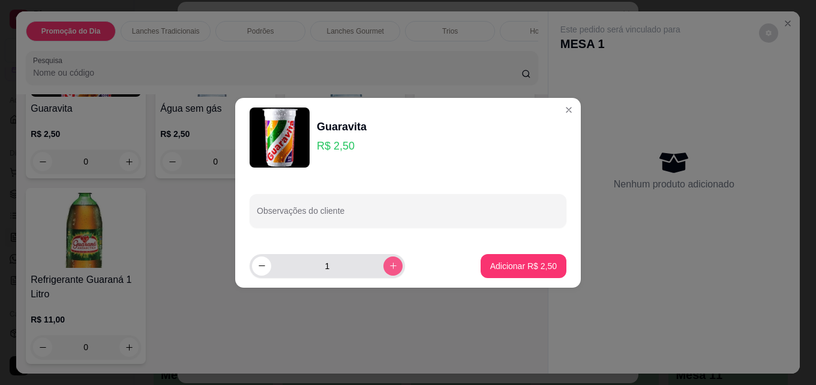
click at [389, 268] on icon "increase-product-quantity" at bounding box center [393, 265] width 9 height 9
type input "2"
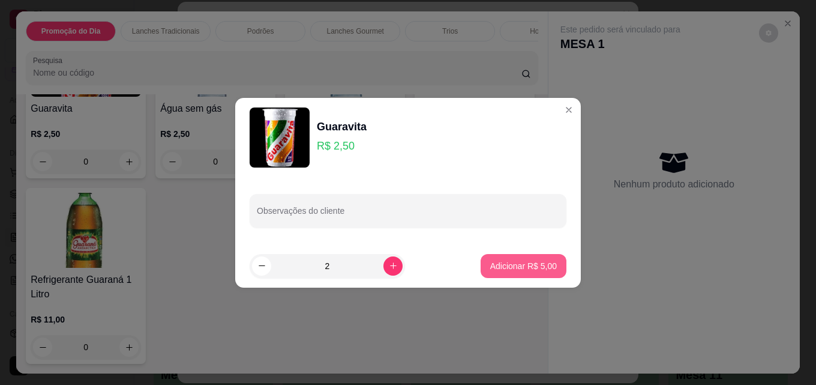
click at [536, 265] on p "Adicionar R$ 5,00" at bounding box center [523, 266] width 67 height 12
type input "2"
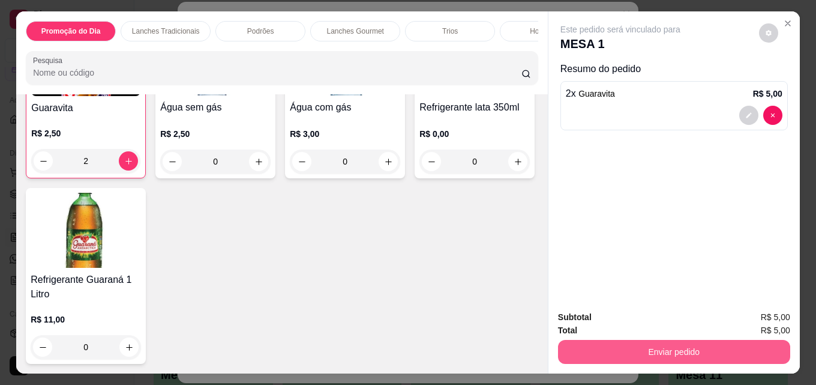
click at [638, 350] on button "Enviar pedido" at bounding box center [674, 352] width 232 height 24
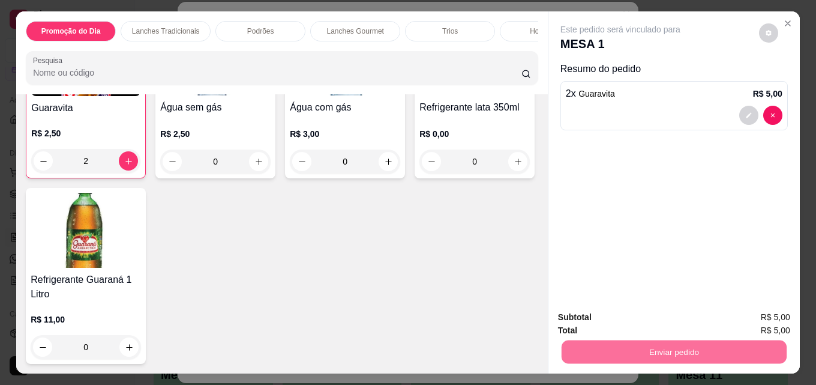
click at [771, 320] on button "Enviar pedido" at bounding box center [759, 317] width 68 height 23
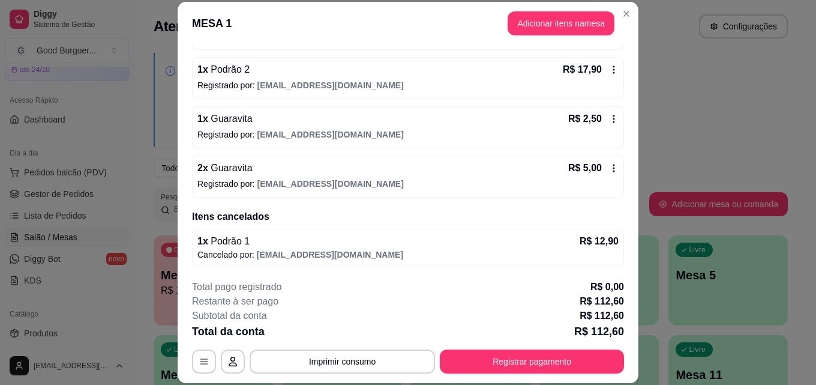
scroll to position [424, 0]
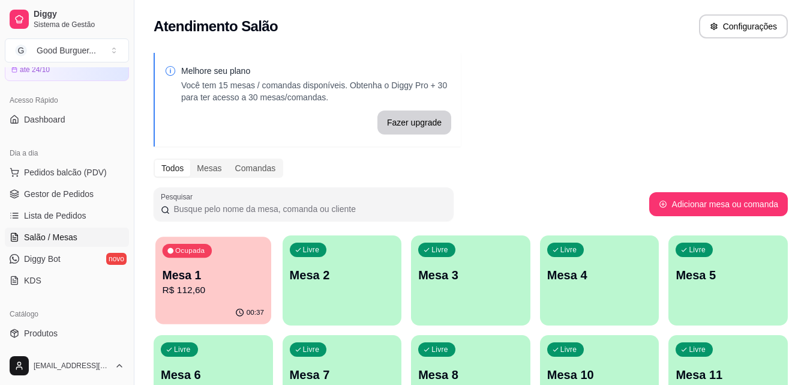
click at [238, 281] on p "Mesa 1" at bounding box center [213, 275] width 101 height 16
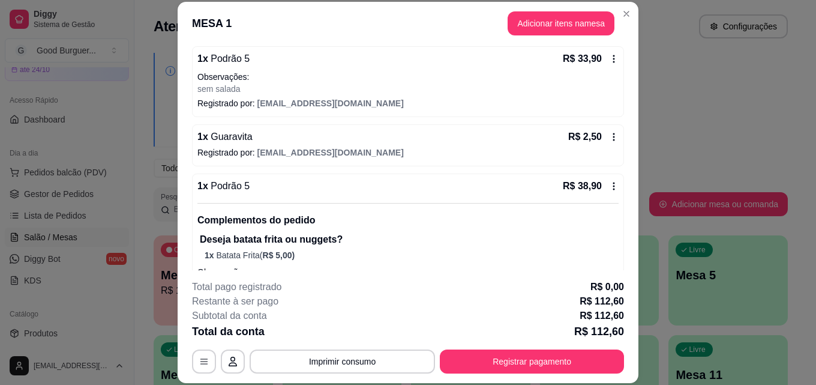
scroll to position [0, 0]
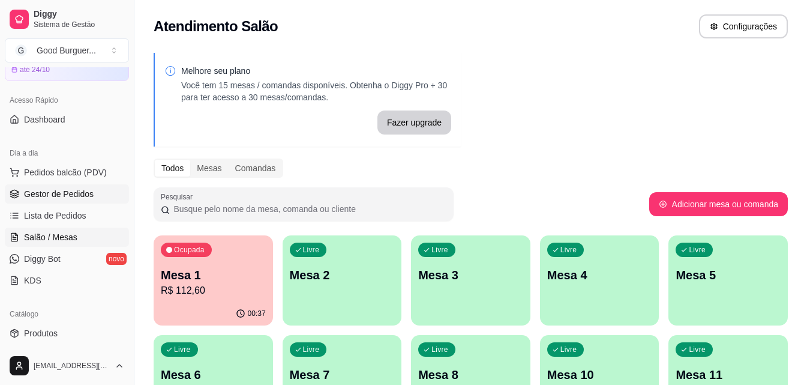
click at [70, 197] on span "Gestor de Pedidos" at bounding box center [59, 194] width 70 height 12
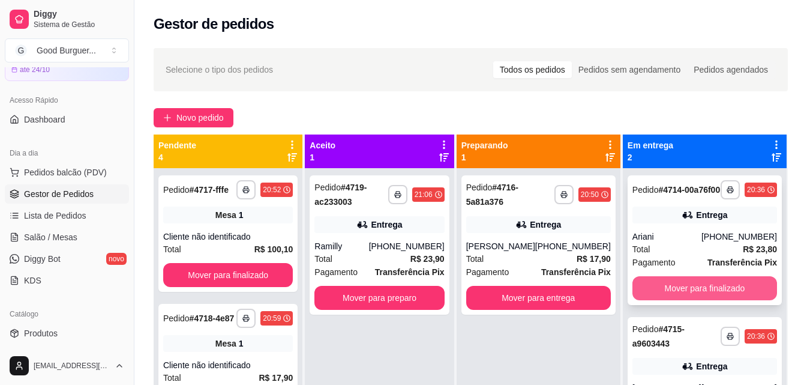
click at [659, 300] on button "Mover para finalizado" at bounding box center [704, 288] width 145 height 24
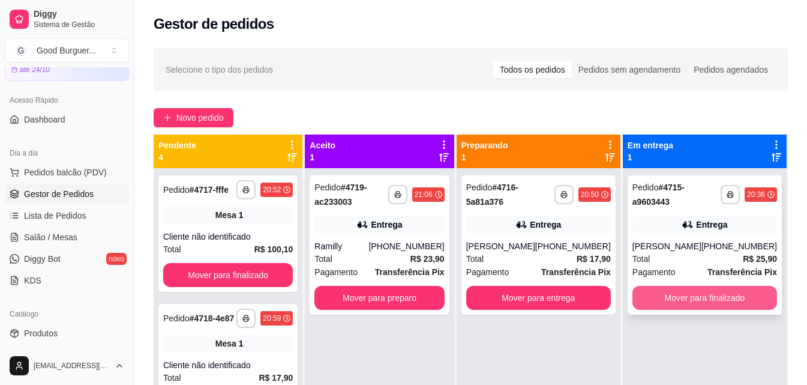
click at [676, 301] on button "Mover para finalizado" at bounding box center [704, 298] width 145 height 24
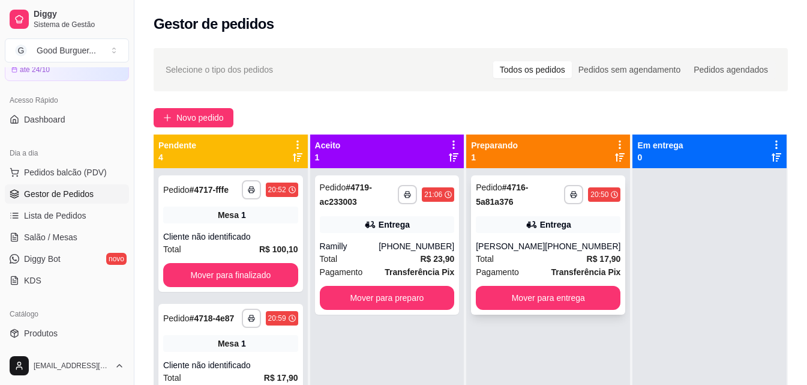
click at [531, 253] on div "Total R$ 17,90" at bounding box center [548, 258] width 145 height 13
click at [382, 291] on button "Mover para preparo" at bounding box center [387, 297] width 131 height 23
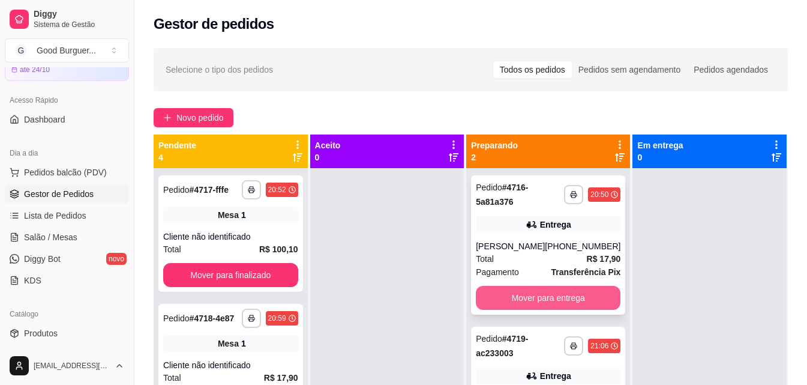
click at [548, 301] on button "Mover para entrega" at bounding box center [548, 298] width 145 height 24
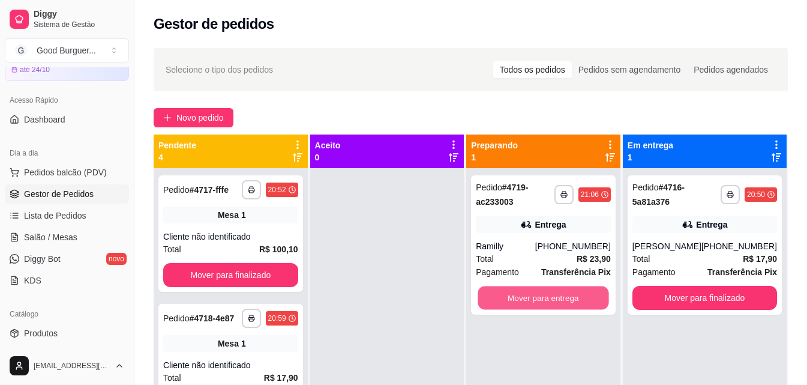
click at [548, 301] on button "Mover para entrega" at bounding box center [543, 297] width 131 height 23
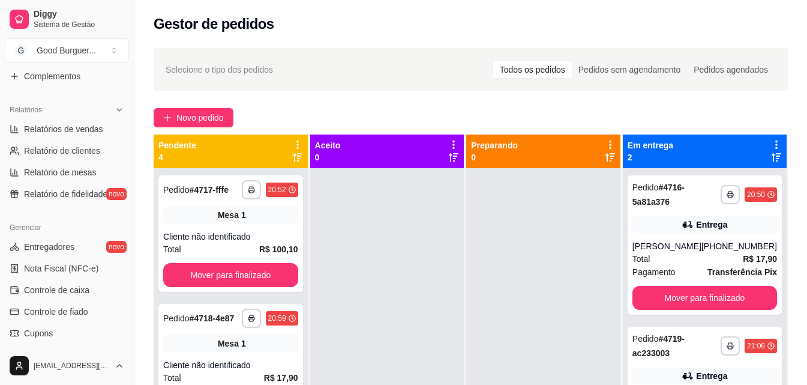
scroll to position [360, 0]
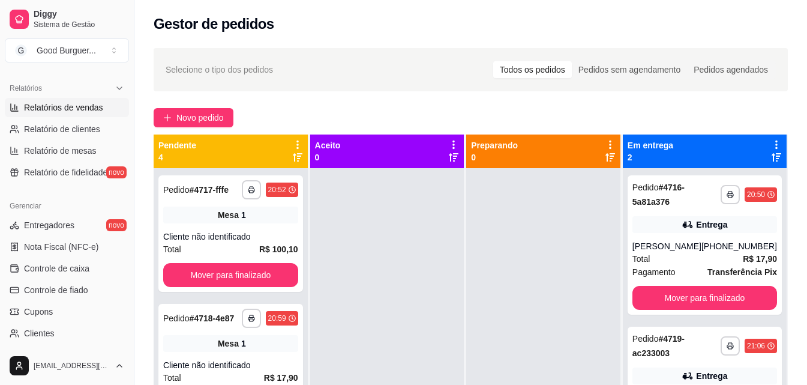
click at [70, 103] on span "Relatórios de vendas" at bounding box center [63, 107] width 79 height 12
select select "ALL"
select select "0"
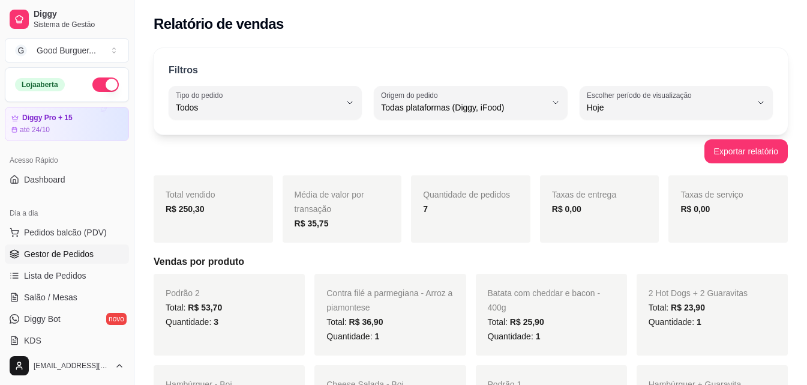
click at [67, 253] on span "Gestor de Pedidos" at bounding box center [59, 254] width 70 height 12
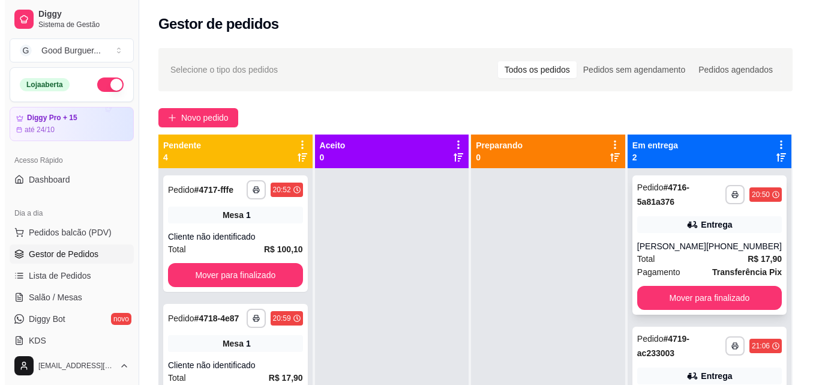
scroll to position [34, 0]
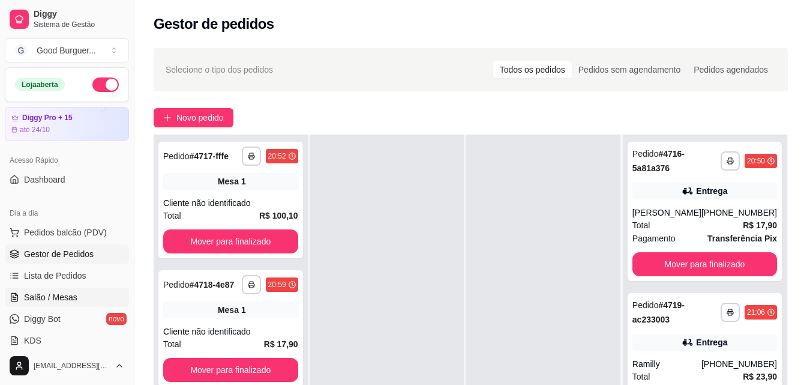
click at [62, 291] on span "Salão / Mesas" at bounding box center [50, 297] width 53 height 12
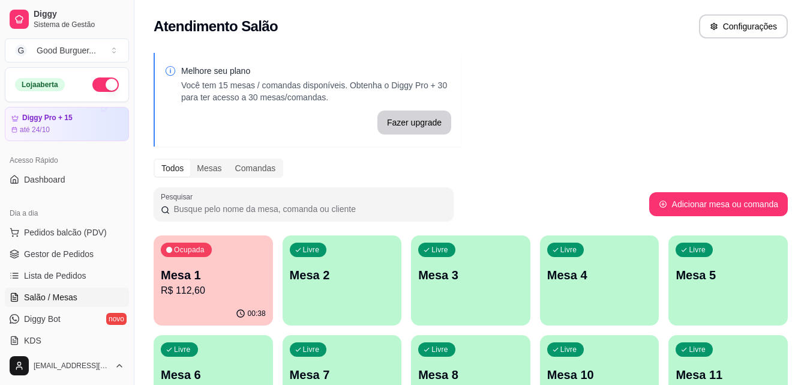
click at [232, 283] on p "R$ 112,60" at bounding box center [213, 290] width 105 height 14
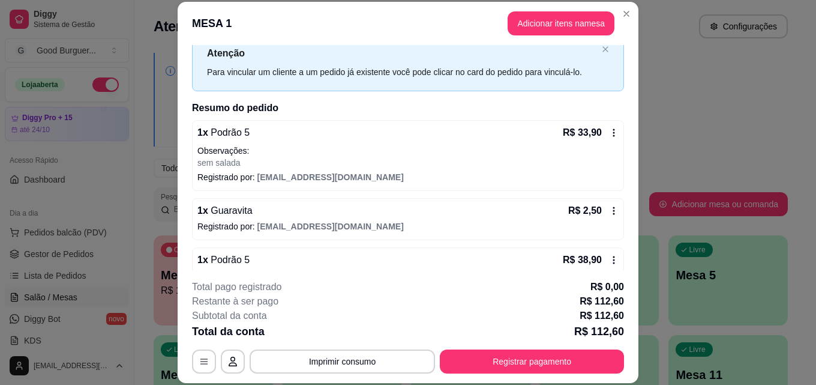
scroll to position [60, 0]
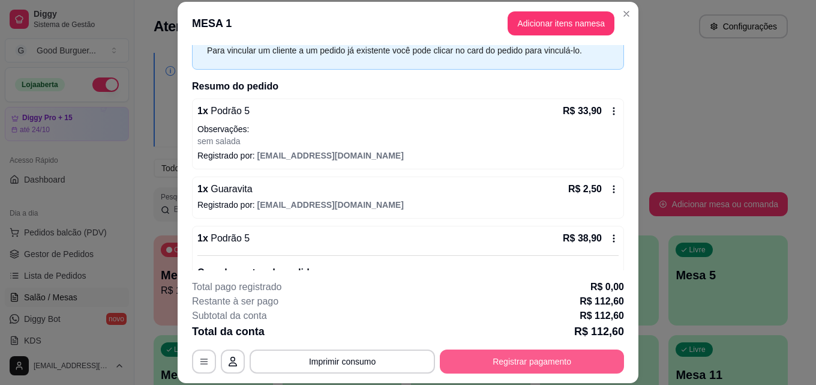
click at [532, 355] on button "Registrar pagamento" at bounding box center [532, 361] width 184 height 24
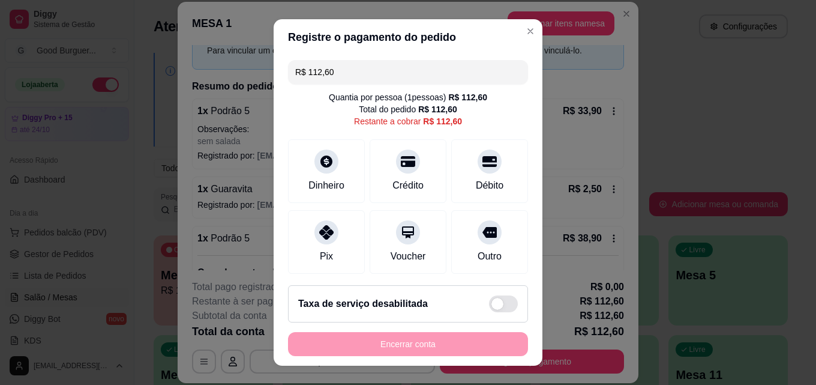
drag, startPoint x: 329, startPoint y: 71, endPoint x: 304, endPoint y: 71, distance: 25.2
click at [304, 71] on input "R$ 112,60" at bounding box center [408, 72] width 226 height 24
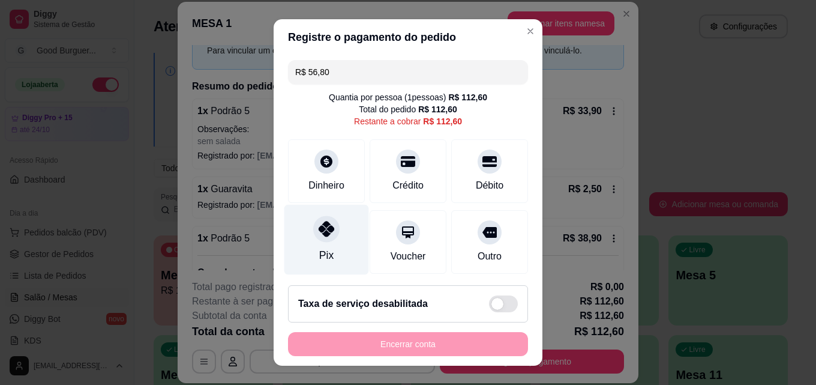
click at [323, 230] on icon at bounding box center [327, 229] width 16 height 16
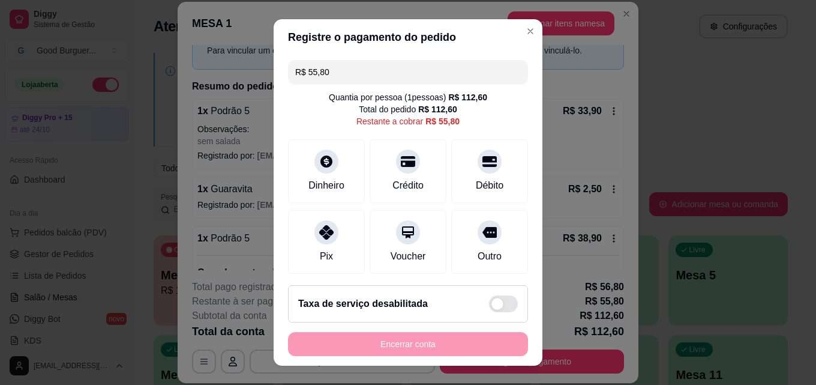
drag, startPoint x: 328, startPoint y: 74, endPoint x: 305, endPoint y: 70, distance: 23.3
click at [305, 70] on input "R$ 55,80" at bounding box center [408, 72] width 226 height 24
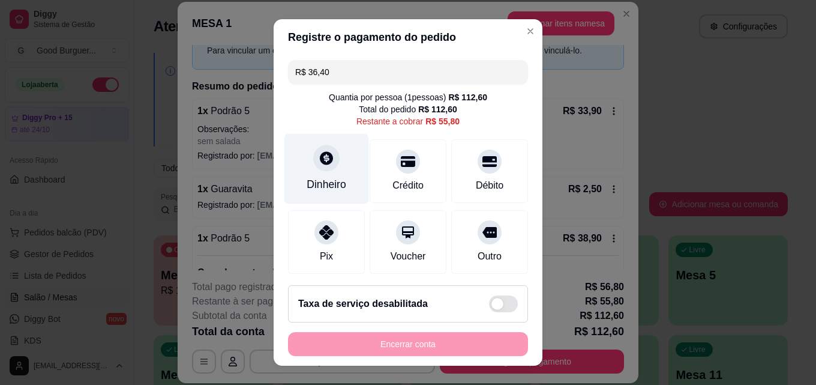
click at [317, 166] on div at bounding box center [326, 158] width 26 height 26
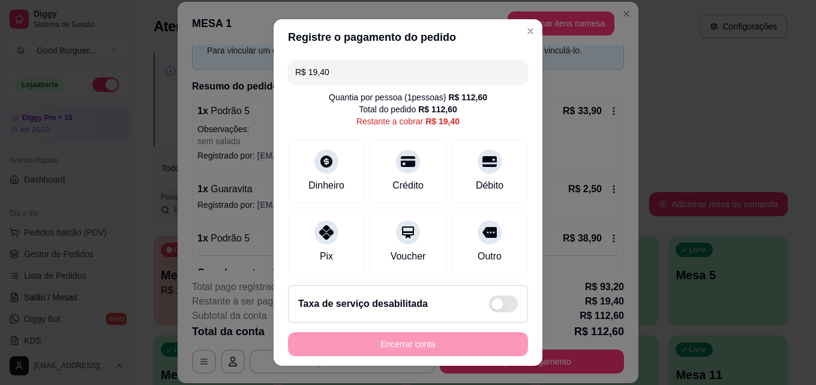
drag, startPoint x: 325, startPoint y: 71, endPoint x: 303, endPoint y: 71, distance: 22.2
click at [303, 71] on input "R$ 19,40" at bounding box center [408, 72] width 226 height 24
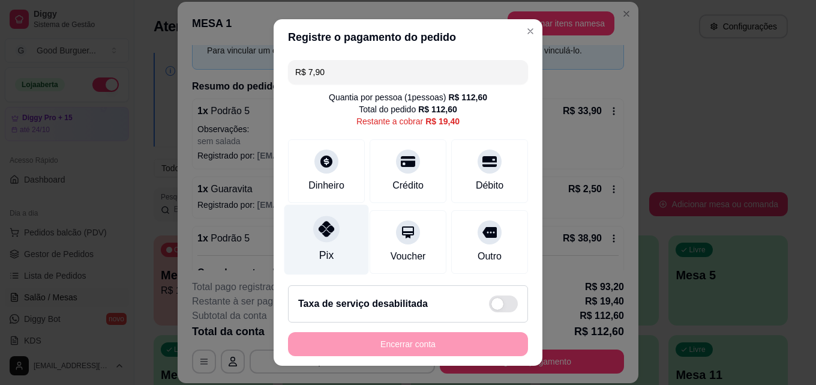
click at [325, 232] on icon at bounding box center [327, 229] width 16 height 16
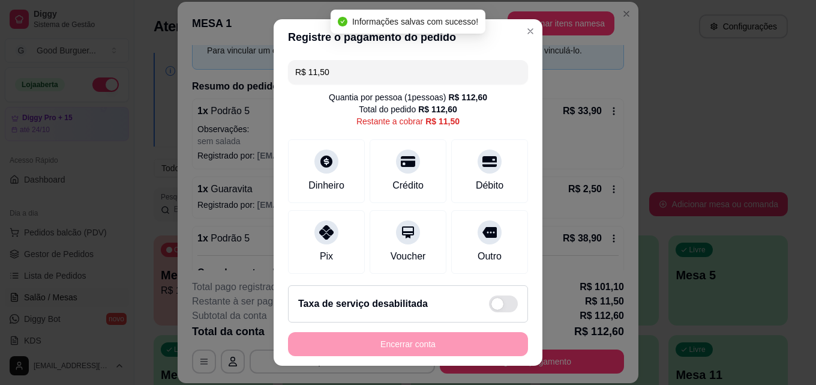
drag, startPoint x: 327, startPoint y: 73, endPoint x: 304, endPoint y: 71, distance: 22.9
click at [304, 71] on input "R$ 11,50" at bounding box center [408, 72] width 226 height 24
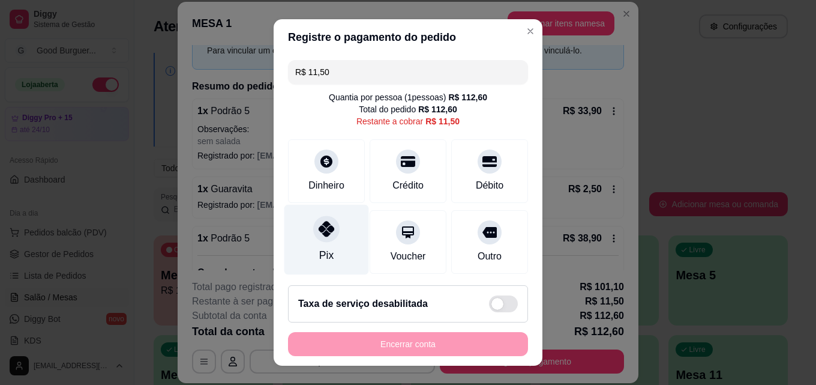
click at [314, 237] on div at bounding box center [326, 228] width 26 height 26
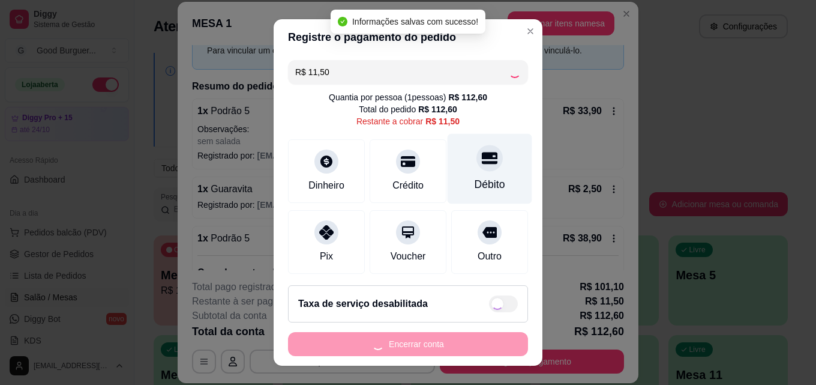
type input "R$ 0,00"
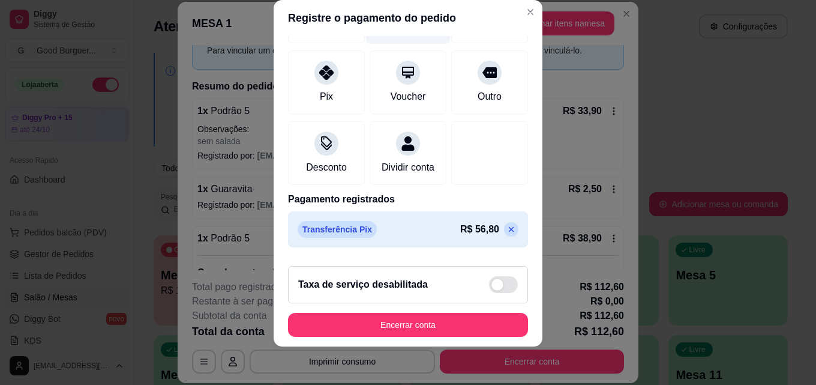
scroll to position [275, 0]
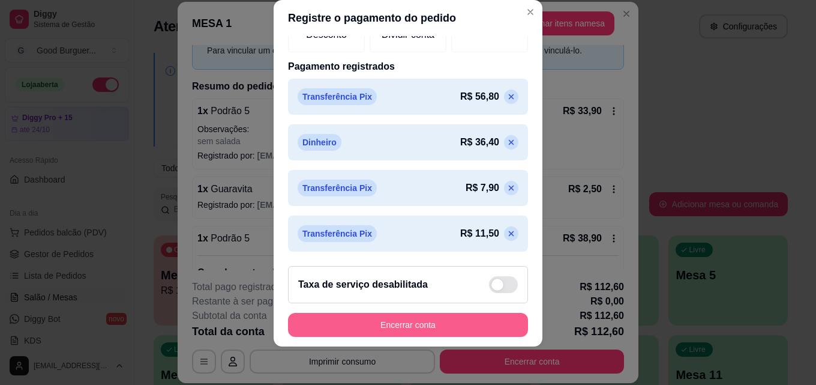
click at [401, 320] on button "Encerrar conta" at bounding box center [408, 325] width 240 height 24
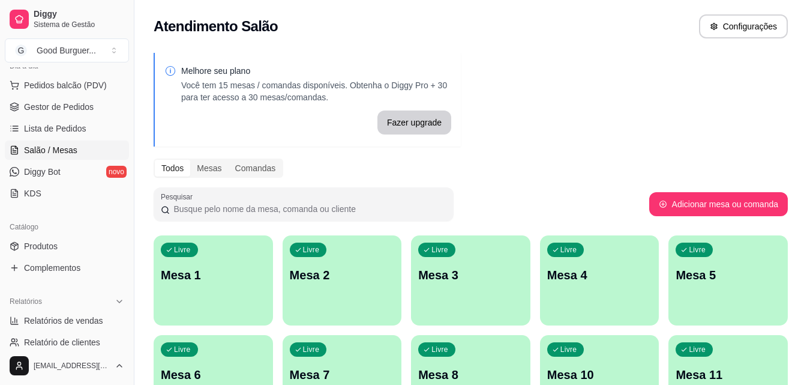
scroll to position [180, 0]
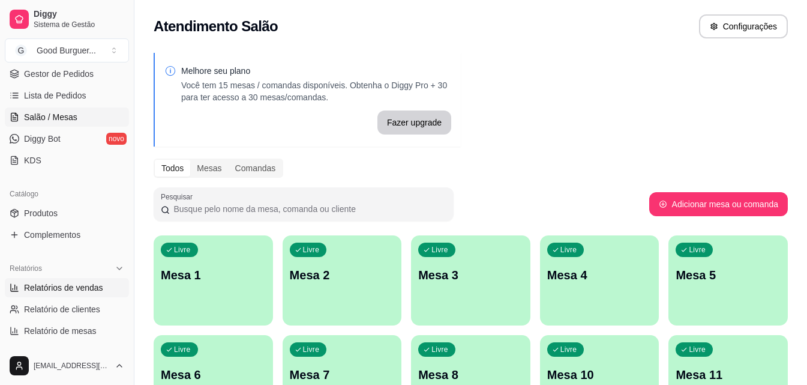
click at [76, 283] on span "Relatórios de vendas" at bounding box center [63, 287] width 79 height 12
select select "ALL"
select select "0"
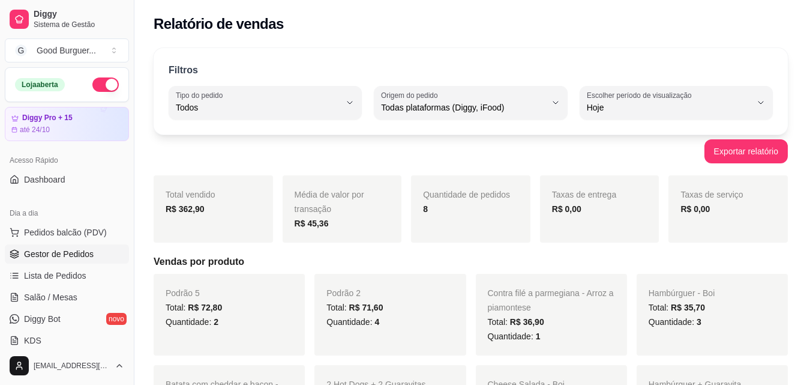
click at [83, 252] on span "Gestor de Pedidos" at bounding box center [59, 254] width 70 height 12
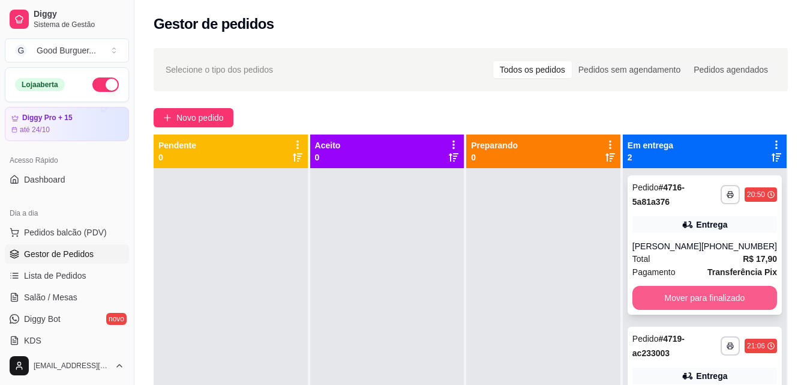
click at [722, 300] on button "Mover para finalizado" at bounding box center [704, 298] width 145 height 24
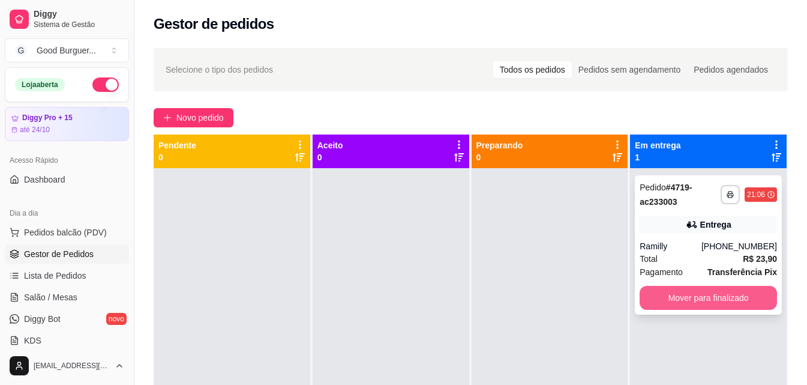
click at [718, 301] on button "Mover para finalizado" at bounding box center [708, 298] width 137 height 24
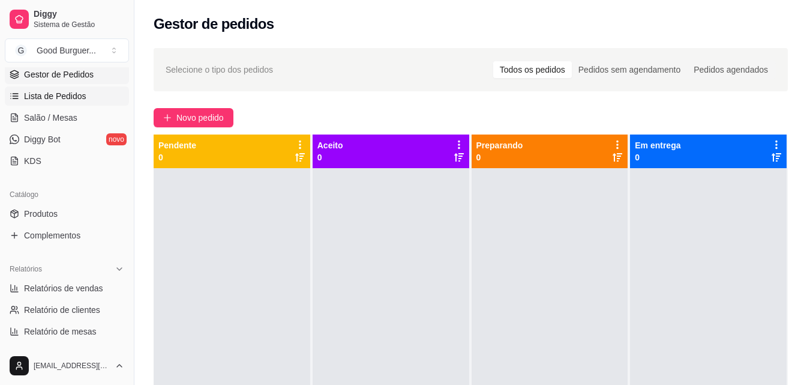
scroll to position [180, 0]
click at [58, 290] on span "Relatórios de vendas" at bounding box center [63, 287] width 79 height 12
select select "ALL"
select select "0"
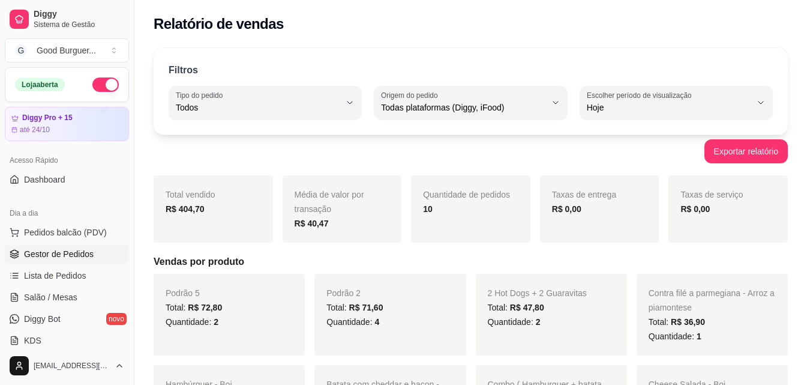
click at [68, 253] on span "Gestor de Pedidos" at bounding box center [59, 254] width 70 height 12
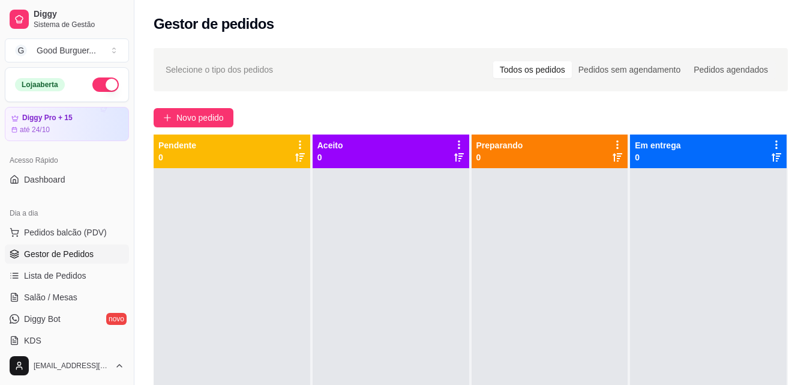
click at [5, 244] on link "Gestor de Pedidos" at bounding box center [67, 253] width 124 height 19
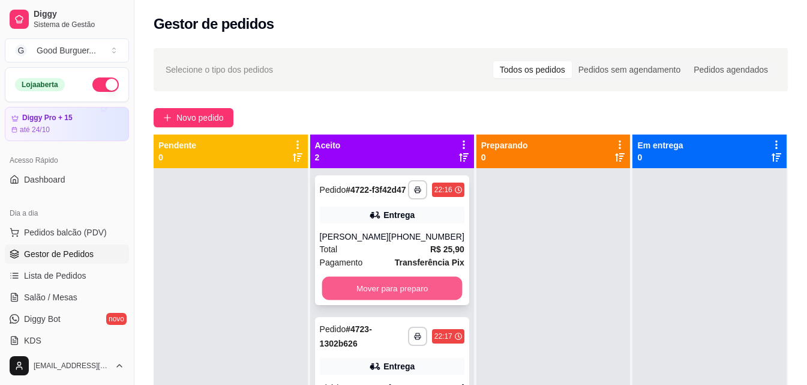
click at [401, 300] on button "Mover para preparo" at bounding box center [392, 288] width 140 height 23
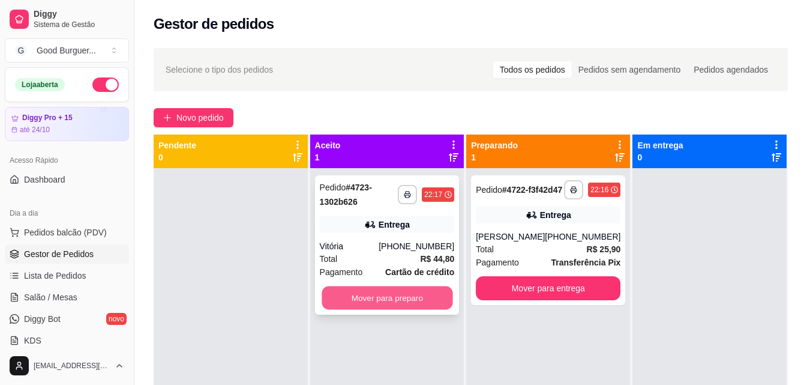
click at [415, 301] on button "Mover para preparo" at bounding box center [387, 297] width 131 height 23
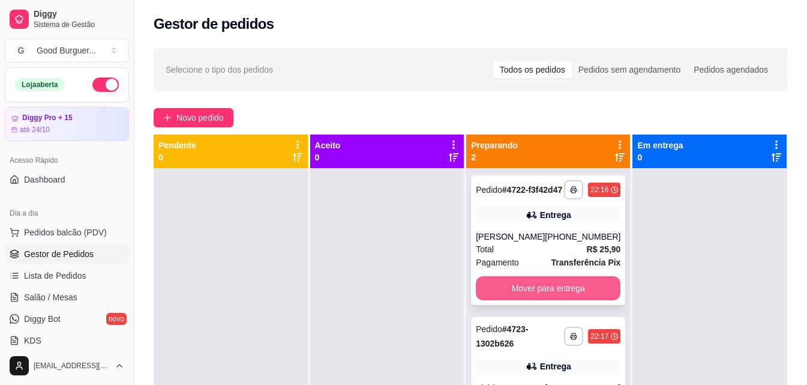
click at [575, 296] on button "Mover para entrega" at bounding box center [548, 288] width 145 height 24
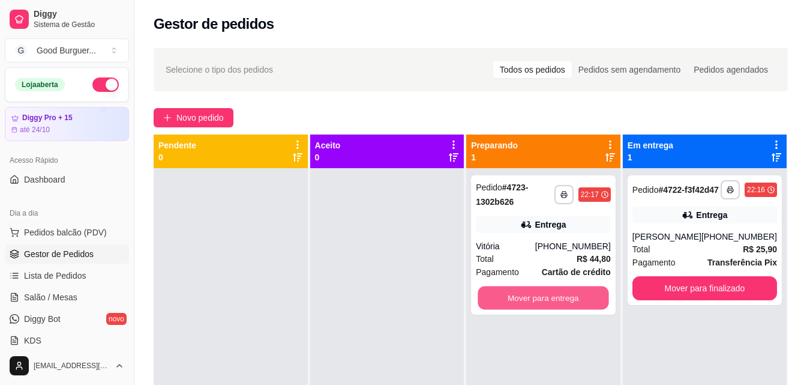
click at [575, 296] on button "Mover para entrega" at bounding box center [543, 297] width 131 height 23
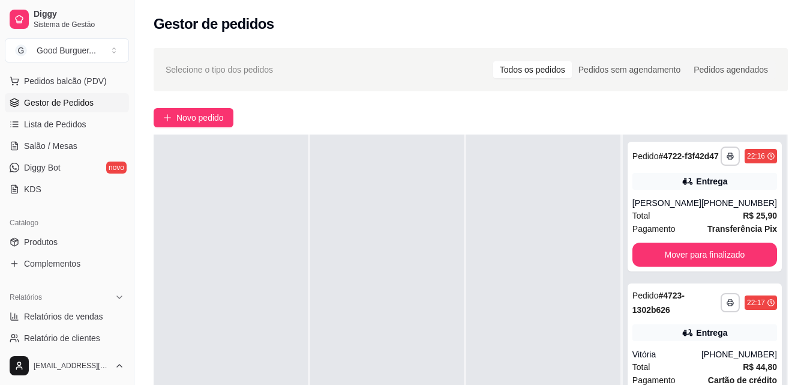
scroll to position [180, 0]
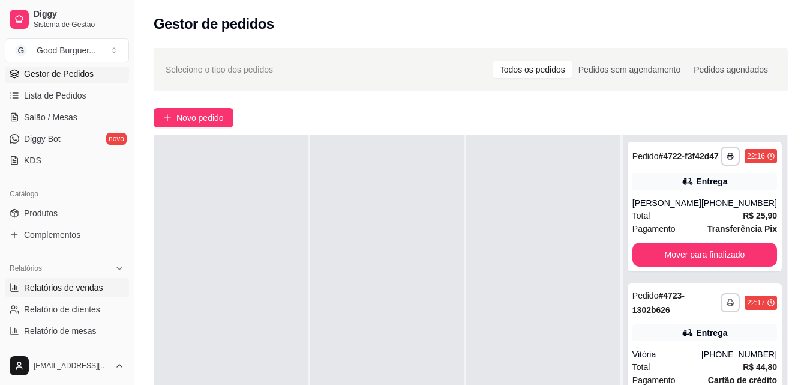
click at [67, 290] on span "Relatórios de vendas" at bounding box center [63, 287] width 79 height 12
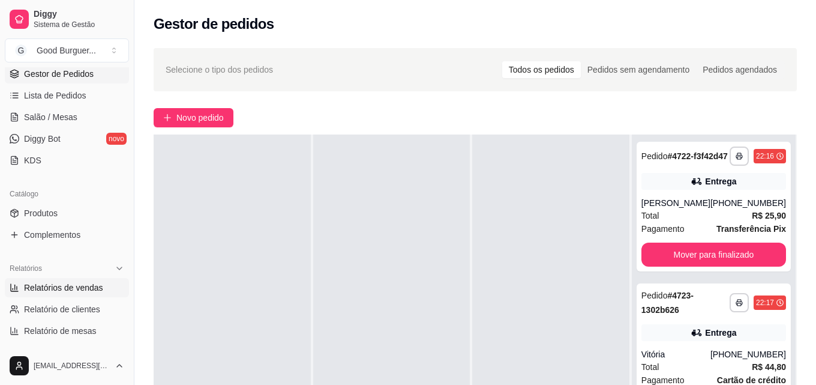
select select "ALL"
select select "0"
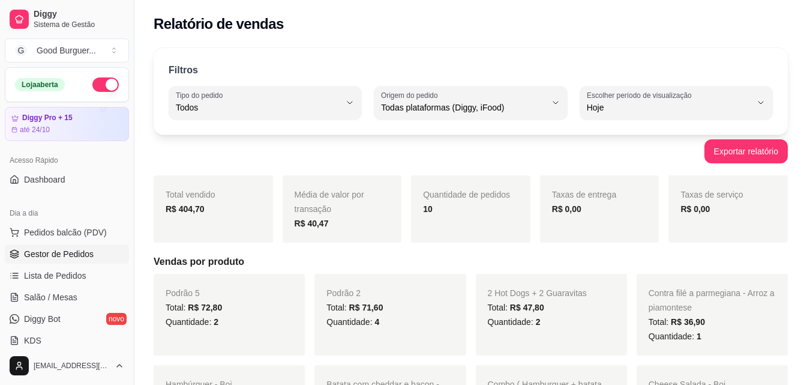
click at [67, 257] on span "Gestor de Pedidos" at bounding box center [59, 254] width 70 height 12
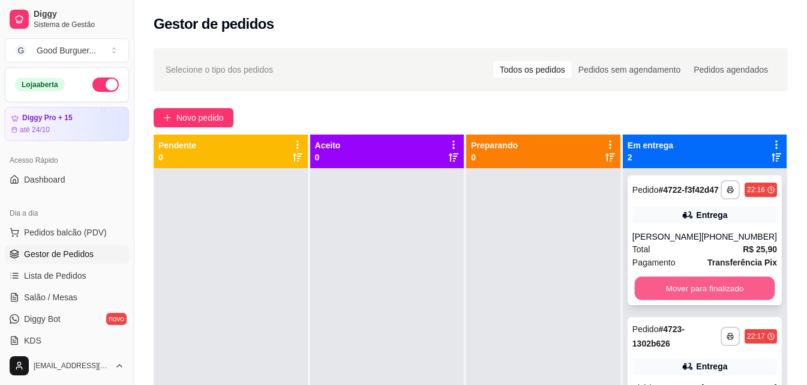
click at [708, 300] on button "Mover para finalizado" at bounding box center [704, 288] width 140 height 23
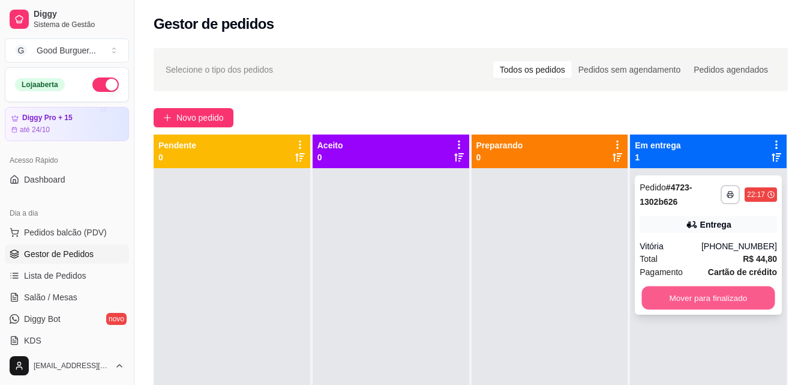
click at [706, 299] on button "Mover para finalizado" at bounding box center [708, 297] width 133 height 23
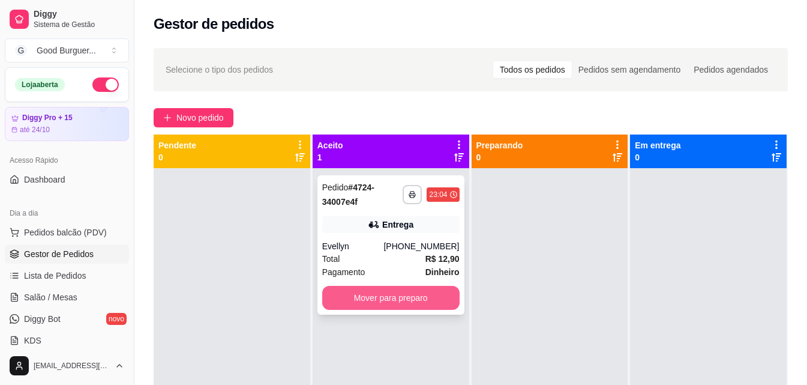
click at [430, 300] on button "Mover para preparo" at bounding box center [390, 298] width 137 height 24
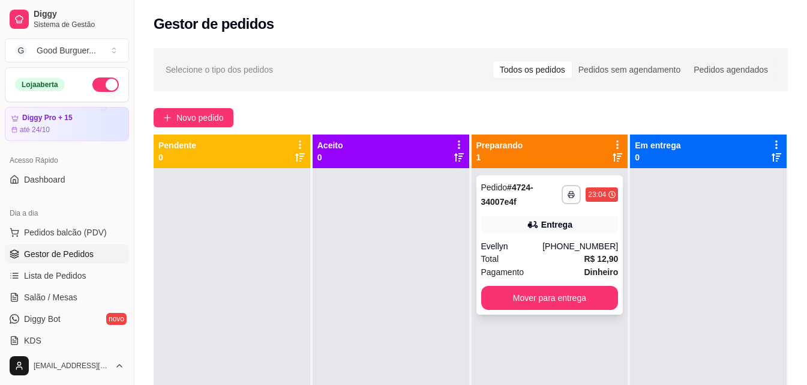
click at [537, 292] on button "Mover para entrega" at bounding box center [549, 298] width 137 height 24
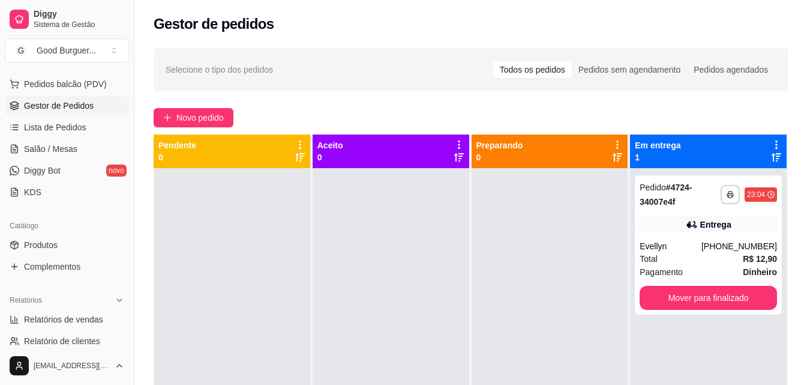
scroll to position [180, 0]
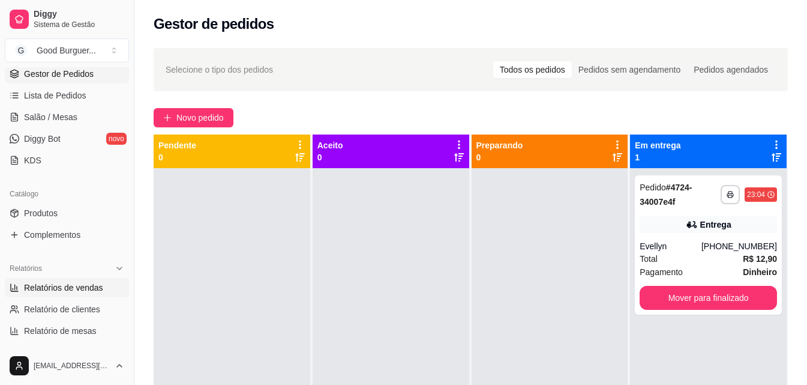
click at [70, 287] on span "Relatórios de vendas" at bounding box center [63, 287] width 79 height 12
select select "ALL"
select select "0"
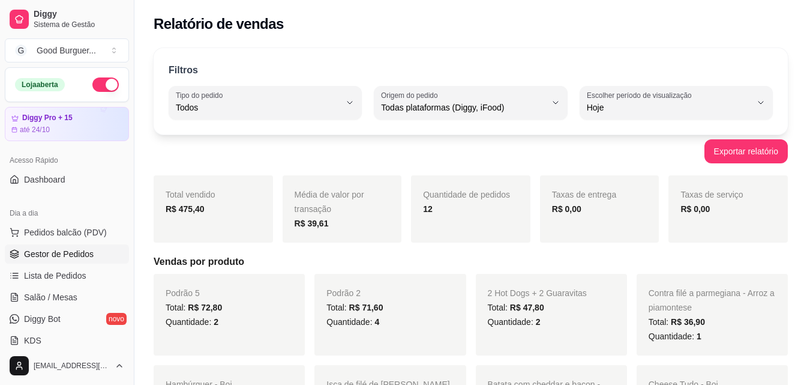
click at [78, 254] on span "Gestor de Pedidos" at bounding box center [59, 254] width 70 height 12
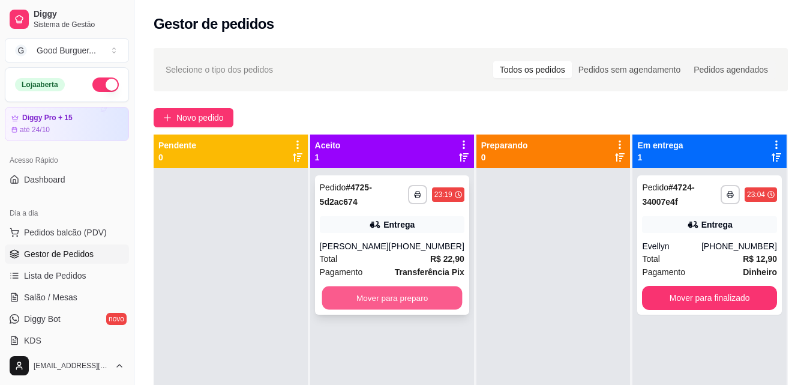
click at [377, 296] on button "Mover para preparo" at bounding box center [392, 297] width 140 height 23
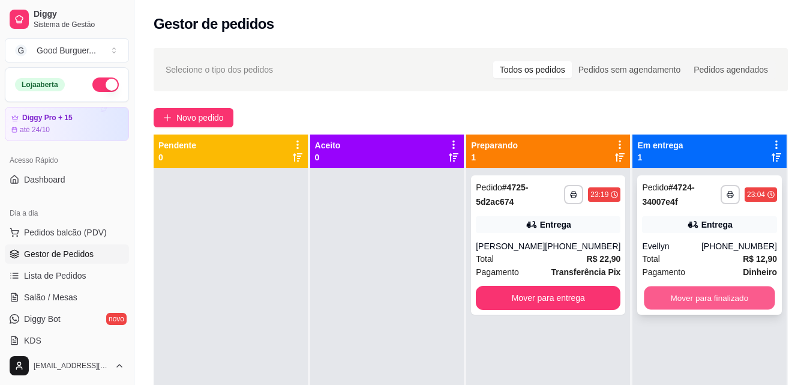
click at [701, 296] on button "Mover para finalizado" at bounding box center [709, 297] width 131 height 23
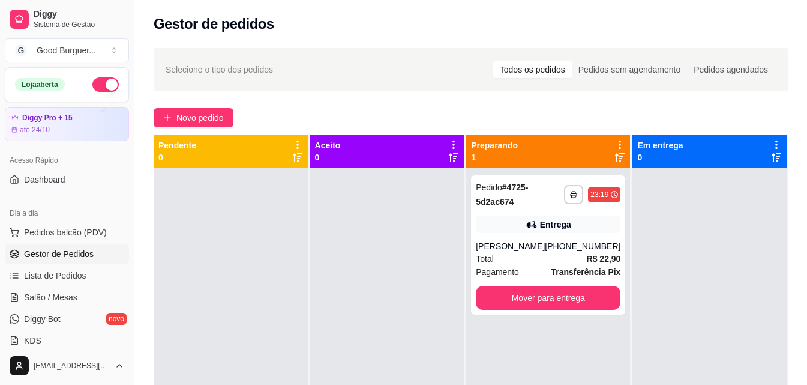
click at [93, 83] on button "button" at bounding box center [105, 84] width 26 height 14
